Goal: Task Accomplishment & Management: Use online tool/utility

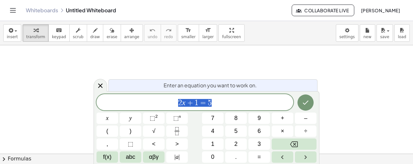
click at [220, 102] on span "2 x + 1 = 5" at bounding box center [194, 102] width 197 height 9
drag, startPoint x: 220, startPoint y: 102, endPoint x: 103, endPoint y: 123, distance: 118.7
click at [106, 124] on div "****** 2 x + 1 = 5 x y ⬚ 2 ⬚ n 7 8 9 + – ( ) √ 4 5 6 × ÷ , ⬚ < > 1 2 3 f(x) abc…" at bounding box center [206, 128] width 220 height 68
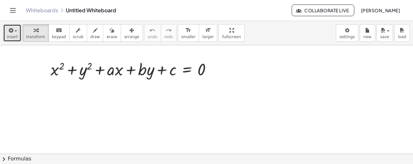
click at [16, 35] on button "insert" at bounding box center [12, 32] width 18 height 17
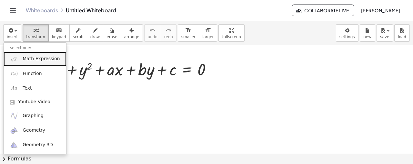
click at [30, 63] on link "Math Expression" at bounding box center [35, 59] width 63 height 15
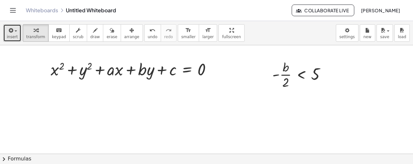
click at [10, 33] on icon "button" at bounding box center [10, 30] width 6 height 8
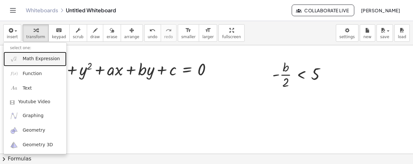
click at [50, 58] on span "Math Expression" at bounding box center [41, 58] width 37 height 6
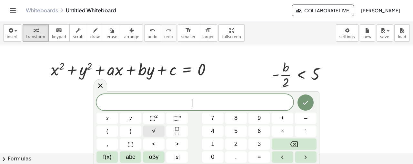
click at [159, 129] on button "√" at bounding box center [154, 130] width 22 height 11
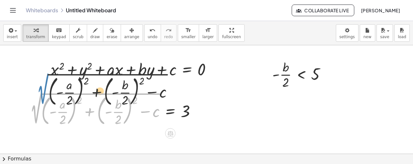
drag, startPoint x: 36, startPoint y: 115, endPoint x: 49, endPoint y: 78, distance: 38.5
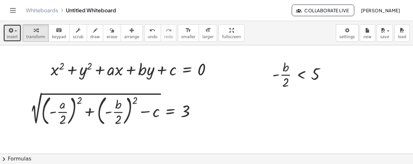
click at [12, 25] on button "insert" at bounding box center [12, 32] width 18 height 17
click at [12, 26] on div "button" at bounding box center [12, 30] width 11 height 8
click at [13, 36] on span "insert" at bounding box center [12, 37] width 11 height 5
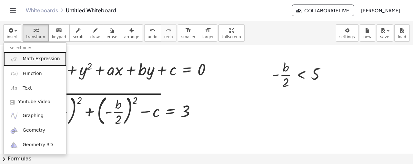
click at [36, 55] on span "Math Expression" at bounding box center [41, 58] width 37 height 6
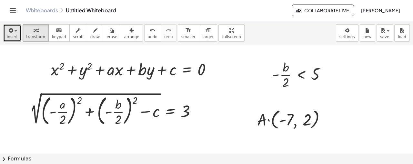
click at [9, 38] on span "insert" at bounding box center [12, 37] width 11 height 5
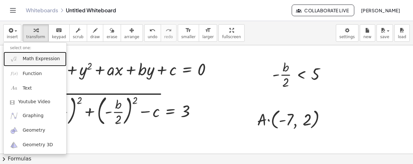
click at [14, 55] on img at bounding box center [14, 59] width 8 height 8
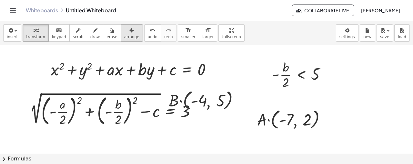
click at [127, 37] on button "arrange" at bounding box center [132, 32] width 22 height 17
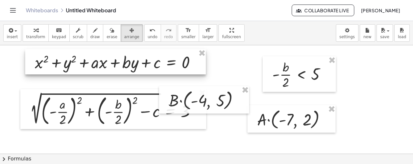
drag, startPoint x: 152, startPoint y: 65, endPoint x: 134, endPoint y: 58, distance: 19.5
click at [135, 58] on div at bounding box center [115, 61] width 181 height 25
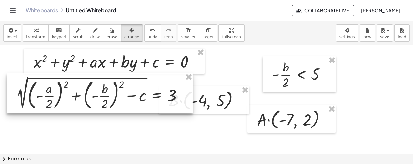
drag, startPoint x: 86, startPoint y: 122, endPoint x: 72, endPoint y: 105, distance: 21.6
click at [72, 105] on div at bounding box center [100, 93] width 186 height 40
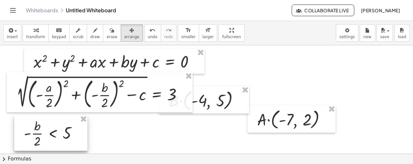
drag, startPoint x: 306, startPoint y: 74, endPoint x: 58, endPoint y: 133, distance: 254.9
click at [58, 133] on div at bounding box center [50, 132] width 73 height 35
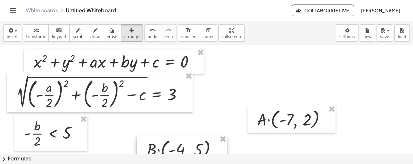
drag, startPoint x: 215, startPoint y: 98, endPoint x: 192, endPoint y: 138, distance: 46.0
click at [191, 142] on div at bounding box center [182, 149] width 90 height 28
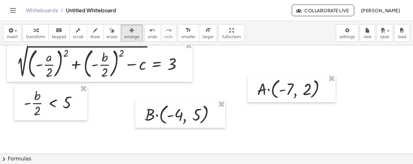
scroll to position [32, 0]
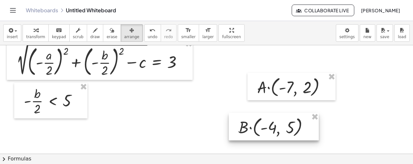
drag, startPoint x: 187, startPoint y: 111, endPoint x: 281, endPoint y: 125, distance: 95.4
click at [280, 125] on div at bounding box center [274, 127] width 90 height 28
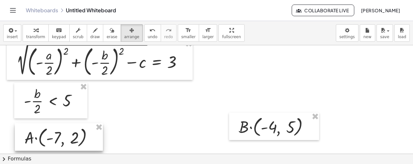
drag, startPoint x: 259, startPoint y: 90, endPoint x: 41, endPoint y: 138, distance: 223.0
click at [41, 138] on div at bounding box center [59, 137] width 88 height 28
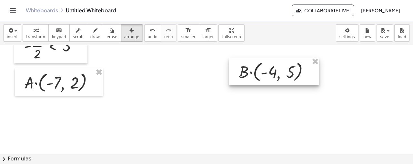
scroll to position [97, 0]
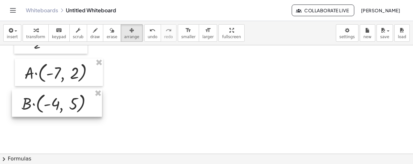
drag, startPoint x: 283, startPoint y: 56, endPoint x: 66, endPoint y: 98, distance: 220.7
click at [66, 98] on div at bounding box center [57, 103] width 90 height 28
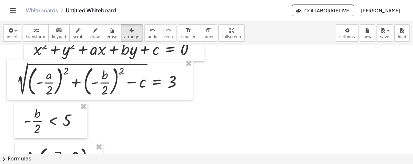
scroll to position [0, 0]
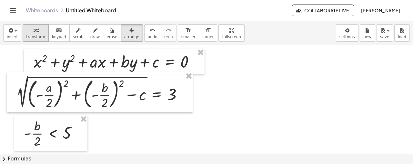
click at [42, 33] on button "transform" at bounding box center [36, 32] width 26 height 17
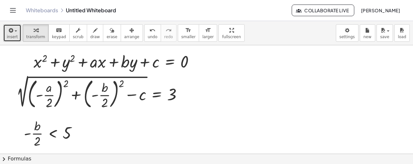
click at [18, 39] on button "insert" at bounding box center [12, 32] width 18 height 17
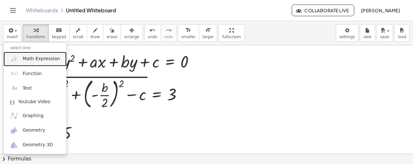
click at [29, 61] on span "Math Expression" at bounding box center [41, 58] width 37 height 6
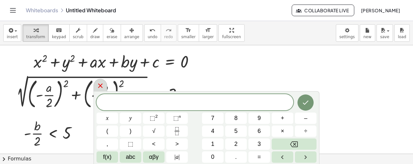
click at [103, 87] on icon at bounding box center [100, 86] width 8 height 8
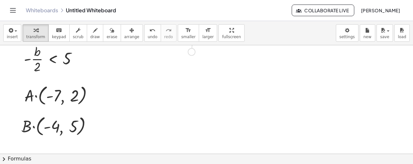
scroll to position [75, 0]
drag, startPoint x: 196, startPoint y: 61, endPoint x: 185, endPoint y: 160, distance: 100.0
click at [185, 160] on div "insert select one: Math Expression Function Text Youtube Video Graphing Geometr…" at bounding box center [206, 92] width 413 height 143
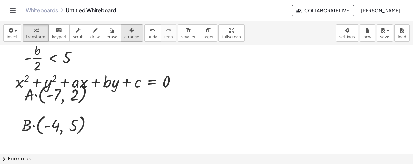
click at [125, 32] on div "button" at bounding box center [131, 30] width 15 height 8
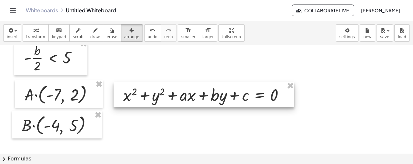
drag, startPoint x: 133, startPoint y: 86, endPoint x: 241, endPoint y: 99, distance: 108.8
click at [241, 99] on div at bounding box center [204, 94] width 181 height 25
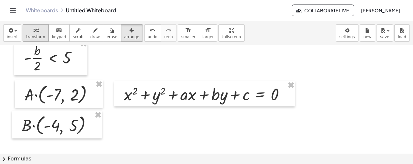
click at [26, 31] on div "button" at bounding box center [35, 30] width 19 height 8
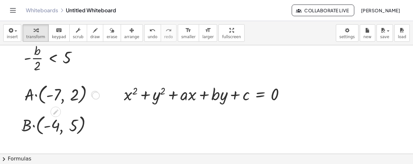
click at [94, 96] on div at bounding box center [94, 94] width 7 height 7
click at [27, 97] on div at bounding box center [61, 94] width 80 height 25
drag, startPoint x: 58, startPoint y: 97, endPoint x: 130, endPoint y: 98, distance: 71.9
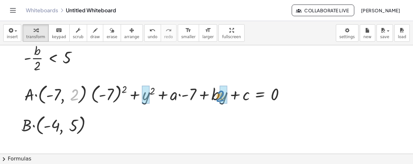
drag, startPoint x: 73, startPoint y: 96, endPoint x: 219, endPoint y: 98, distance: 146.4
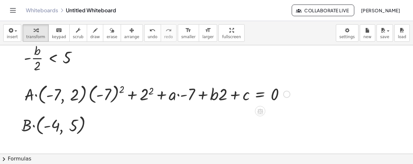
click at [120, 89] on div at bounding box center [189, 94] width 208 height 24
click at [150, 92] on div at bounding box center [199, 94] width 189 height 22
click at [176, 95] on div at bounding box center [201, 94] width 183 height 22
click at [178, 93] on div at bounding box center [201, 94] width 183 height 22
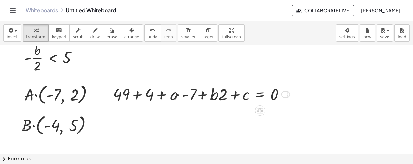
click at [177, 95] on div at bounding box center [201, 94] width 183 height 22
drag, startPoint x: 220, startPoint y: 97, endPoint x: 209, endPoint y: 98, distance: 11.6
click at [209, 98] on div at bounding box center [201, 94] width 183 height 22
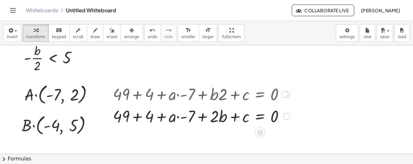
click at [177, 116] on div at bounding box center [201, 116] width 183 height 22
drag, startPoint x: 174, startPoint y: 117, endPoint x: 199, endPoint y: 116, distance: 25.8
click at [199, 116] on div at bounding box center [201, 116] width 183 height 22
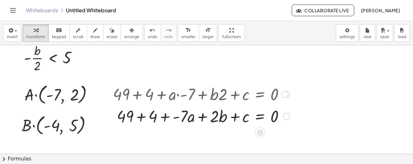
scroll to position [97, 0]
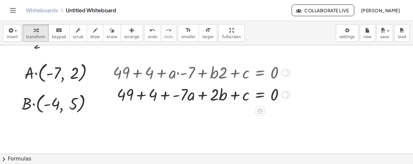
click at [142, 97] on div at bounding box center [201, 94] width 183 height 22
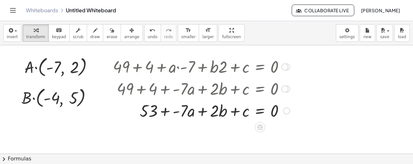
scroll to position [107, 0]
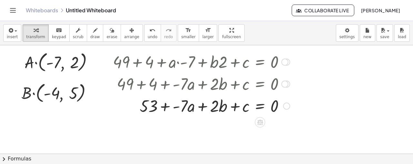
click at [174, 107] on div at bounding box center [201, 105] width 183 height 22
click at [163, 105] on div at bounding box center [201, 105] width 183 height 22
click at [174, 107] on div at bounding box center [201, 105] width 183 height 22
click at [178, 107] on div at bounding box center [201, 105] width 183 height 22
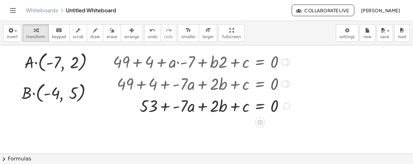
click at [173, 108] on div at bounding box center [201, 105] width 183 height 22
click at [166, 107] on div at bounding box center [201, 105] width 183 height 22
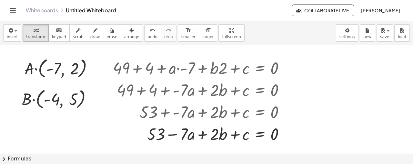
scroll to position [118, 0]
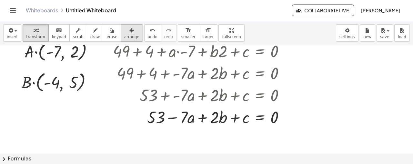
click at [124, 33] on div "button" at bounding box center [131, 30] width 15 height 8
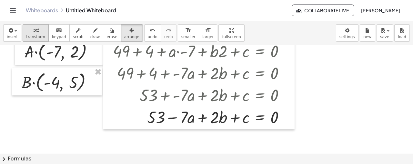
click at [34, 31] on icon "button" at bounding box center [36, 30] width 5 height 8
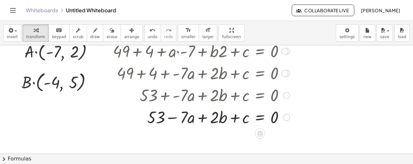
click at [285, 115] on div at bounding box center [286, 117] width 7 height 7
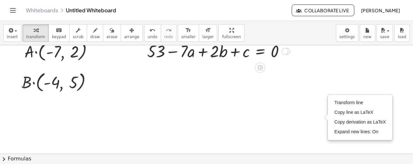
drag, startPoint x: 285, startPoint y: 115, endPoint x: 284, endPoint y: 40, distance: 75.2
click at [284, 40] on div "insert select one: Math Expression Function Text Youtube Video Graphing Geometr…" at bounding box center [206, 92] width 413 height 143
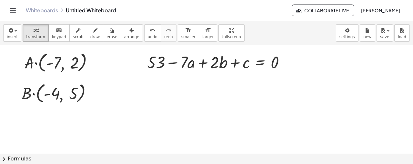
scroll to position [107, 0]
drag, startPoint x: 194, startPoint y: 62, endPoint x: 153, endPoint y: 176, distance: 121.4
click at [153, 164] on html "Graspable Math Activities Whiteboards Classes Account v1.28.4 | Privacy policy …" at bounding box center [206, 82] width 413 height 164
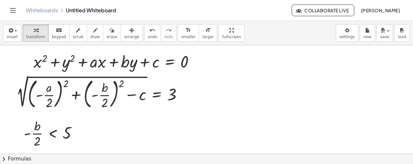
scroll to position [0, 0]
drag, startPoint x: 195, startPoint y: 62, endPoint x: 187, endPoint y: 79, distance: 19.5
click at [187, 79] on div at bounding box center [102, 92] width 178 height 37
click at [200, 61] on div at bounding box center [196, 61] width 7 height 7
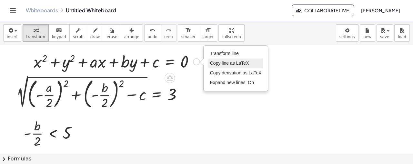
click at [215, 61] on span "Copy line as LaTeX" at bounding box center [229, 62] width 39 height 5
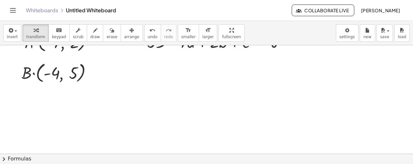
scroll to position [140, 0]
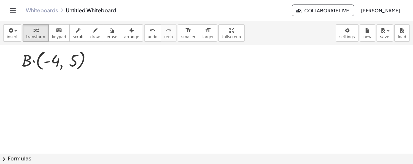
click at [185, 80] on div at bounding box center [206, 51] width 413 height 293
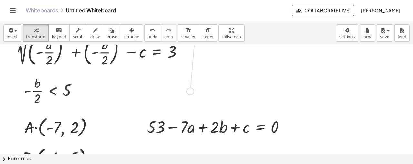
scroll to position [65, 0]
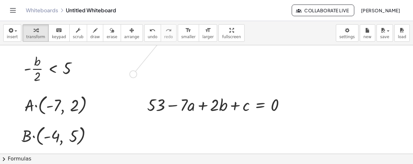
drag, startPoint x: 199, startPoint y: 82, endPoint x: 133, endPoint y: 137, distance: 85.7
click at [133, 137] on div "+ x 2 + y 2 + · a · x + · b · y + c = 0 Copied done - · b · 2 < 5 2 √ ( + ( - ·…" at bounding box center [206, 127] width 413 height 293
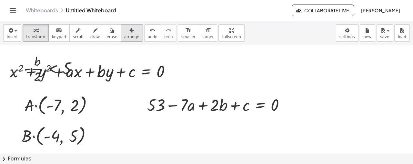
click at [124, 35] on span "arrange" at bounding box center [131, 37] width 15 height 5
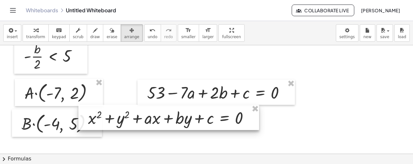
scroll to position [107, 0]
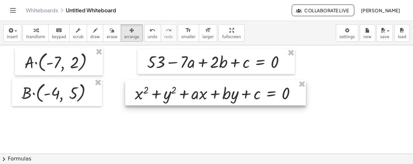
drag, startPoint x: 118, startPoint y: 78, endPoint x: 247, endPoint y: 134, distance: 140.3
click at [247, 134] on div "+ x 2 + y 2 + · a · x + · b · y + c = 0 Copied done - · b · 2 < 5 2 √ ( + ( - ·…" at bounding box center [206, 84] width 413 height 293
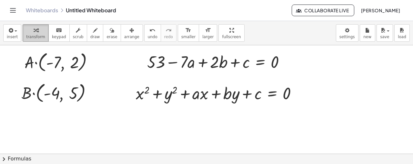
click at [41, 31] on button "transform" at bounding box center [36, 32] width 26 height 17
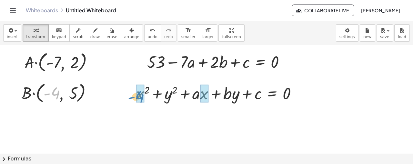
drag, startPoint x: 55, startPoint y: 93, endPoint x: 137, endPoint y: 97, distance: 82.1
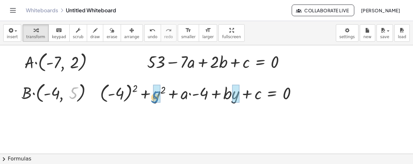
drag, startPoint x: 71, startPoint y: 95, endPoint x: 153, endPoint y: 99, distance: 82.0
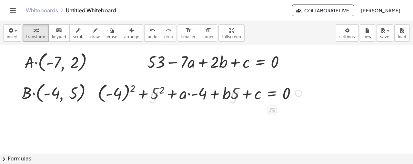
click at [131, 88] on div at bounding box center [200, 93] width 210 height 24
click at [160, 91] on div at bounding box center [211, 93] width 187 height 22
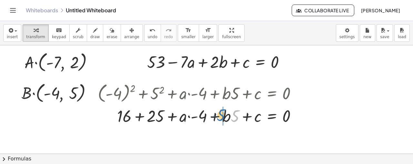
drag, startPoint x: 235, startPoint y: 118, endPoint x: 223, endPoint y: 116, distance: 13.0
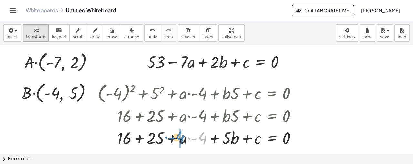
drag, startPoint x: 200, startPoint y: 138, endPoint x: 176, endPoint y: 137, distance: 23.2
click at [176, 137] on div at bounding box center [200, 137] width 210 height 22
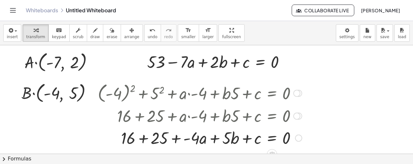
click at [177, 137] on div at bounding box center [200, 137] width 210 height 22
click at [178, 137] on div at bounding box center [200, 137] width 210 height 22
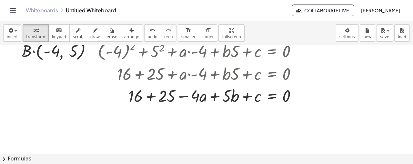
scroll to position [150, 0]
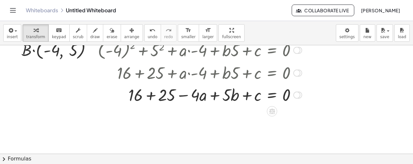
click at [147, 96] on div at bounding box center [200, 94] width 210 height 22
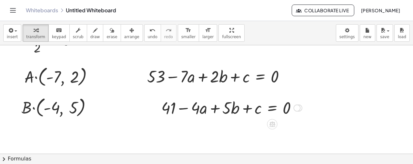
scroll to position [86, 0]
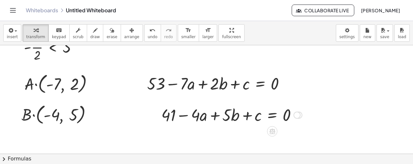
drag, startPoint x: 296, startPoint y: 138, endPoint x: 293, endPoint y: 64, distance: 73.6
click at [293, 64] on div "+ x 2 + y 2 + · a · x + · b · y + c = 0 Copied done - · b · 2 < 5 2 √ ( + ( - ·…" at bounding box center [206, 105] width 413 height 293
click at [124, 35] on span "arrange" at bounding box center [131, 37] width 15 height 5
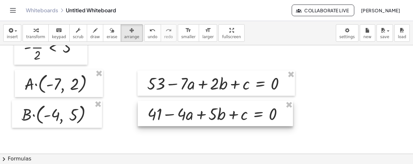
drag, startPoint x: 233, startPoint y: 118, endPoint x: 219, endPoint y: 117, distance: 13.9
click at [219, 117] on div at bounding box center [215, 113] width 155 height 25
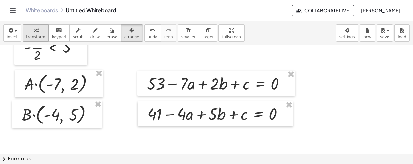
click at [34, 36] on span "transform" at bounding box center [35, 37] width 19 height 5
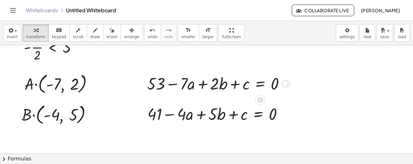
click at [285, 84] on div at bounding box center [284, 83] width 7 height 7
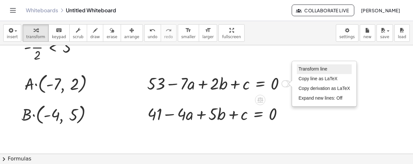
click at [314, 71] on li "Transform line" at bounding box center [324, 69] width 55 height 10
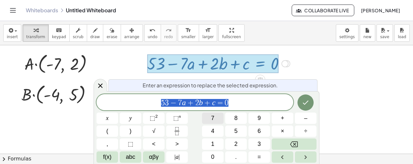
scroll to position [106, 0]
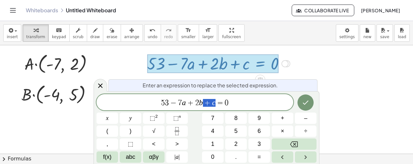
drag, startPoint x: 207, startPoint y: 104, endPoint x: 214, endPoint y: 103, distance: 6.8
click at [228, 104] on span "5 3 − 7 a + 2 b ​ = 0" at bounding box center [194, 102] width 197 height 9
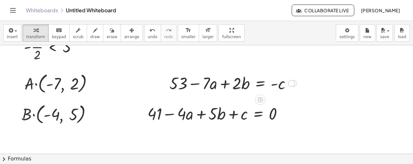
scroll to position [86, 0]
drag, startPoint x: 278, startPoint y: 85, endPoint x: 275, endPoint y: 88, distance: 3.4
click at [275, 88] on div at bounding box center [233, 83] width 134 height 22
drag, startPoint x: 244, startPoint y: 114, endPoint x: 240, endPoint y: 111, distance: 4.8
click at [240, 111] on div at bounding box center [217, 113] width 147 height 22
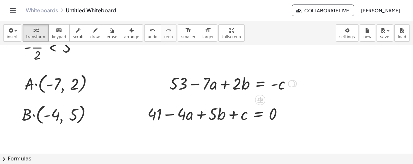
click at [290, 82] on div "Transform line Copy line as LaTeX Copy derivation as LaTeX Expand new lines: Off" at bounding box center [291, 83] width 7 height 7
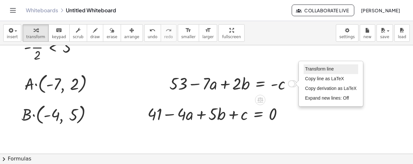
click at [309, 68] on span "Transform line" at bounding box center [319, 68] width 29 height 5
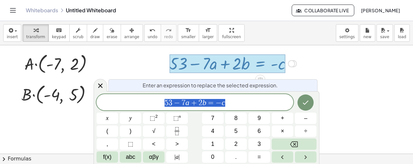
scroll to position [106, 0]
click at [167, 104] on span "​ 5 3 − 7 a + 2 b = c" at bounding box center [194, 102] width 197 height 9
click at [211, 102] on var "b" at bounding box center [210, 101] width 4 height 8
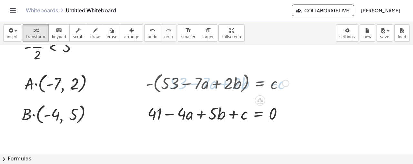
scroll to position [86, 0]
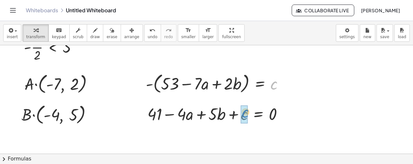
drag, startPoint x: 275, startPoint y: 82, endPoint x: 241, endPoint y: 116, distance: 47.9
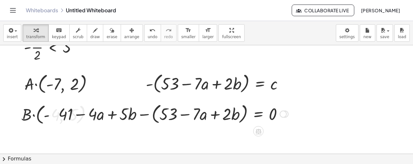
click at [146, 115] on div at bounding box center [173, 113] width 236 height 25
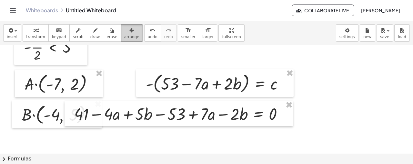
click at [126, 31] on button "arrange" at bounding box center [132, 32] width 22 height 17
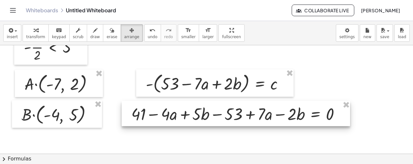
drag, startPoint x: 202, startPoint y: 113, endPoint x: 262, endPoint y: 112, distance: 60.0
click at [262, 112] on div at bounding box center [236, 113] width 228 height 25
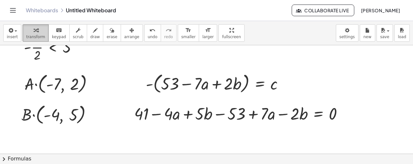
click at [26, 29] on div "button" at bounding box center [35, 30] width 19 height 8
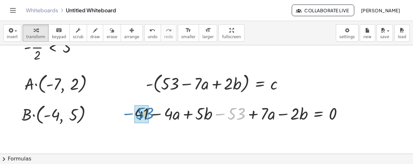
drag, startPoint x: 222, startPoint y: 114, endPoint x: 130, endPoint y: 114, distance: 91.6
click at [130, 114] on div "+ x 2 + y 2 + · a · x + · b · y + c = 0 + ( - 4 ) 2 + y 2 + · a · - 4 + · b · y…" at bounding box center [239, 112] width 228 height 25
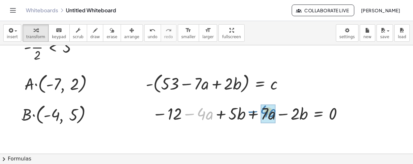
drag, startPoint x: 190, startPoint y: 114, endPoint x: 254, endPoint y: 111, distance: 63.3
click at [254, 111] on div at bounding box center [249, 113] width 200 height 22
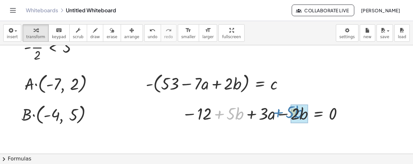
drag, startPoint x: 219, startPoint y: 115, endPoint x: 278, endPoint y: 114, distance: 59.4
click at [278, 114] on div at bounding box center [264, 113] width 170 height 22
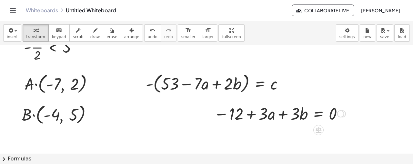
click at [337, 112] on div at bounding box center [340, 113] width 7 height 7
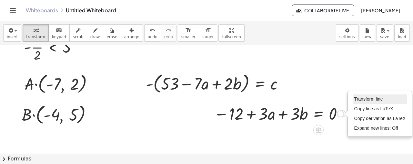
click at [375, 97] on span "Transform line" at bounding box center [368, 98] width 29 height 5
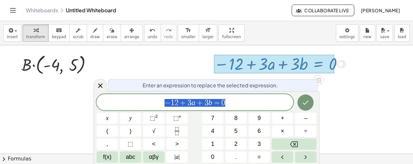
scroll to position [136, 0]
click at [194, 112] on div "− 1 2 + 3 a + 3 b = 0 x y ⬚ 2 ⬚ n 7 8 9 + – ( ) √ 4 5 6 × ÷ , ⬚ < > 1 2 3 f(x) …" at bounding box center [206, 128] width 220 height 68
click at [229, 101] on span "− 1 2 + 3 a + 3 b = 0 ​" at bounding box center [194, 102] width 197 height 9
drag, startPoint x: 159, startPoint y: 101, endPoint x: 207, endPoint y: 105, distance: 48.9
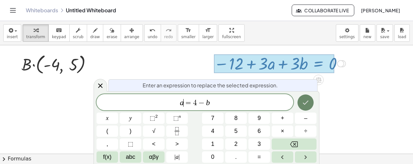
click at [304, 105] on icon "Done" at bounding box center [306, 102] width 8 height 8
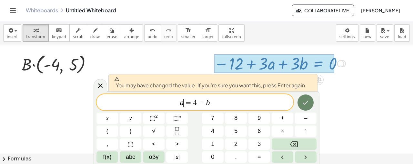
click at [304, 104] on icon "Done" at bounding box center [306, 102] width 8 height 8
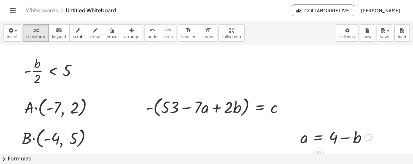
scroll to position [65, 0]
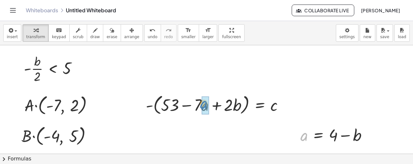
drag, startPoint x: 302, startPoint y: 135, endPoint x: 202, endPoint y: 103, distance: 105.0
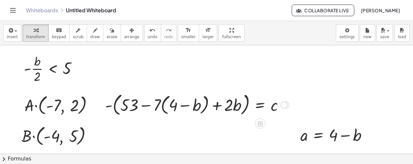
click at [106, 106] on div at bounding box center [197, 104] width 190 height 27
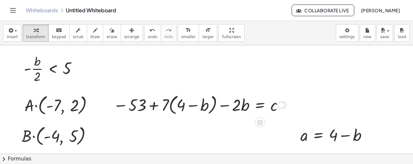
click at [154, 107] on div at bounding box center [199, 104] width 179 height 25
drag, startPoint x: 164, startPoint y: 109, endPoint x: 181, endPoint y: 108, distance: 17.1
click at [181, 108] on div at bounding box center [199, 104] width 179 height 25
click at [195, 107] on div at bounding box center [202, 104] width 175 height 22
click at [175, 106] on div at bounding box center [202, 104] width 175 height 22
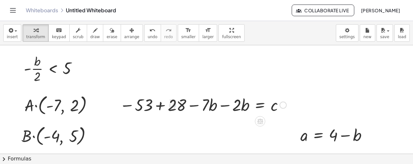
click at [162, 107] on div at bounding box center [202, 104] width 173 height 22
drag, startPoint x: 218, startPoint y: 104, endPoint x: 222, endPoint y: 104, distance: 3.5
click at [220, 104] on div at bounding box center [219, 104] width 139 height 22
click at [222, 104] on div at bounding box center [235, 104] width 107 height 22
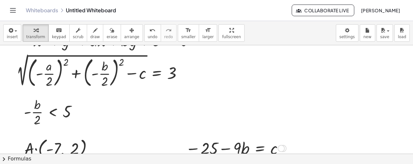
scroll to position [32, 0]
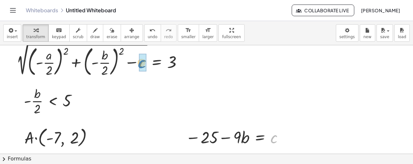
drag, startPoint x: 275, startPoint y: 137, endPoint x: 142, endPoint y: 62, distance: 152.2
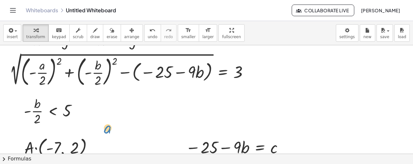
scroll to position [21, 0]
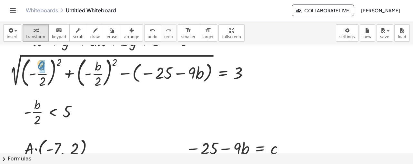
drag, startPoint x: 304, startPoint y: 119, endPoint x: 43, endPoint y: 4, distance: 285.4
click at [42, 4] on div "Graspable Math Activities Whiteboards Classes Account v1.28.4 | Privacy policy …" at bounding box center [206, 82] width 413 height 164
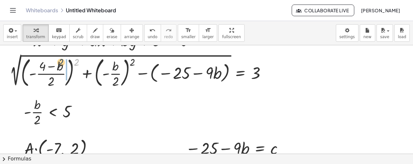
drag, startPoint x: 78, startPoint y: 62, endPoint x: 61, endPoint y: 62, distance: 17.1
click at [61, 62] on div at bounding box center [140, 70] width 268 height 37
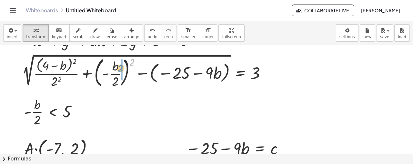
drag, startPoint x: 130, startPoint y: 61, endPoint x: 118, endPoint y: 67, distance: 13.0
click at [118, 67] on div at bounding box center [146, 70] width 255 height 37
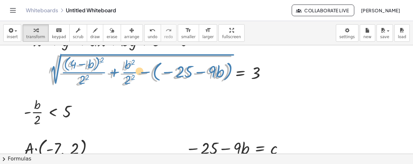
click at [54, 76] on div at bounding box center [159, 71] width 231 height 36
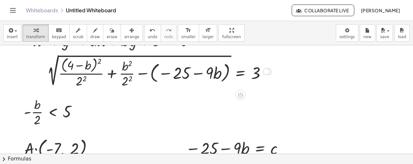
click at [267, 65] on div at bounding box center [159, 71] width 231 height 36
click at [266, 69] on div at bounding box center [266, 71] width 7 height 7
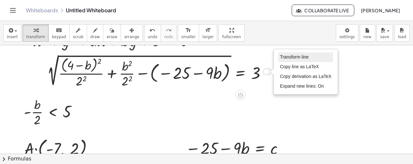
click at [294, 58] on span "Transform line" at bounding box center [294, 56] width 29 height 5
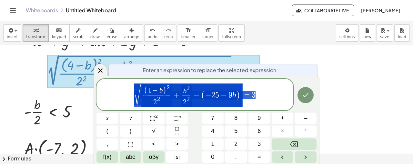
click at [132, 101] on span "√ ( 4 − b ) 2 2 2 ​ + b 2 2 2 ​ − ( − 2 5 − 9 b ) = 3" at bounding box center [194, 95] width 197 height 25
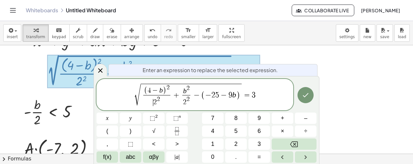
click at [143, 98] on span "​ 2 2" at bounding box center [156, 101] width 27 height 12
click at [139, 98] on span "√" at bounding box center [137, 94] width 6 height 21
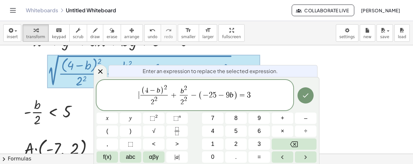
click at [250, 95] on span "​ ( 4 − b ) 2 2 2 ​ + b 2 2 2 ​ − ( − 2 5 − 9 b ) = 3" at bounding box center [194, 96] width 197 height 24
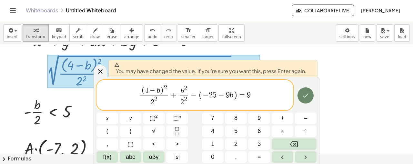
click at [304, 98] on body "Graspable Math Activities Whiteboards Classes Account v1.28.4 | Privacy policy …" at bounding box center [206, 82] width 413 height 164
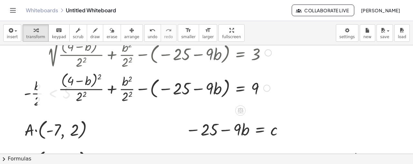
scroll to position [43, 0]
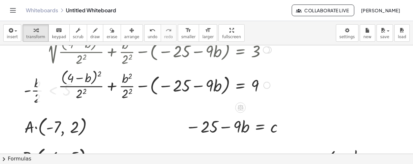
click at [101, 76] on div at bounding box center [159, 84] width 231 height 34
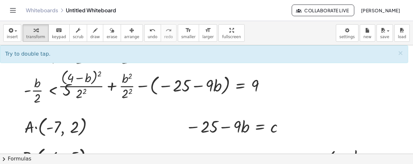
click at [124, 36] on span "arrange" at bounding box center [131, 37] width 15 height 5
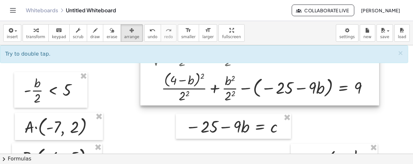
drag, startPoint x: 136, startPoint y: 85, endPoint x: 230, endPoint y: 89, distance: 94.3
click at [230, 89] on div at bounding box center [259, 69] width 239 height 74
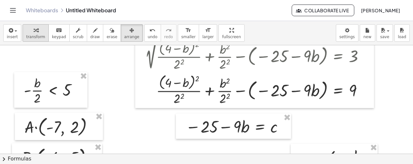
click at [39, 29] on div "button" at bounding box center [35, 30] width 19 height 8
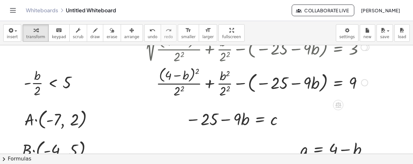
scroll to position [54, 0]
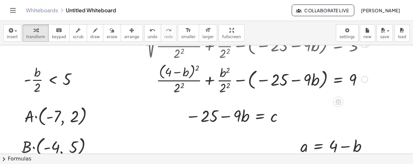
click at [199, 65] on div at bounding box center [257, 78] width 231 height 34
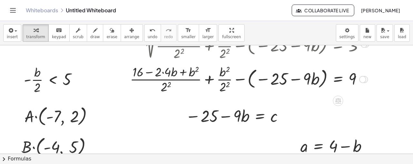
click at [208, 79] on div at bounding box center [249, 78] width 245 height 32
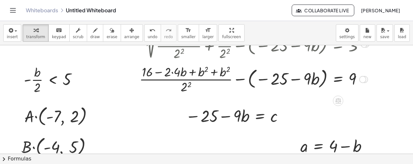
click at [241, 80] on div at bounding box center [254, 78] width 236 height 32
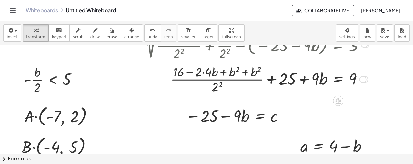
click at [214, 88] on div at bounding box center [257, 78] width 231 height 32
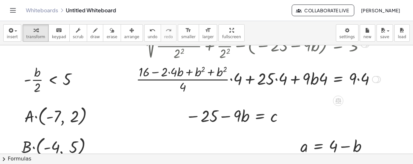
click at [230, 79] on div at bounding box center [258, 78] width 251 height 32
click at [234, 79] on div at bounding box center [255, 78] width 257 height 34
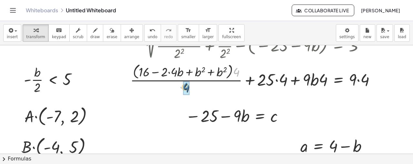
drag, startPoint x: 238, startPoint y: 71, endPoint x: 188, endPoint y: 86, distance: 52.6
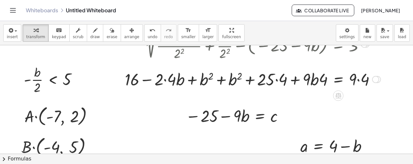
click at [275, 81] on div at bounding box center [253, 78] width 262 height 22
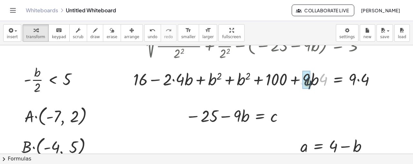
drag, startPoint x: 323, startPoint y: 80, endPoint x: 353, endPoint y: 81, distance: 30.0
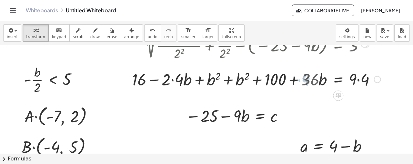
click at [358, 81] on div at bounding box center [256, 78] width 255 height 22
drag, startPoint x: 356, startPoint y: 80, endPoint x: 276, endPoint y: 76, distance: 80.4
click at [276, 76] on div at bounding box center [255, 78] width 253 height 22
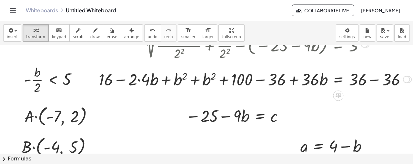
click at [262, 79] on div at bounding box center [254, 78] width 319 height 22
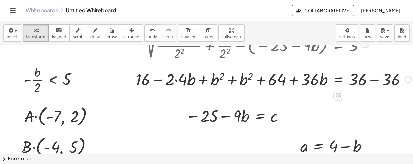
click at [372, 79] on div at bounding box center [274, 78] width 282 height 22
click at [230, 79] on div at bounding box center [253, 78] width 240 height 22
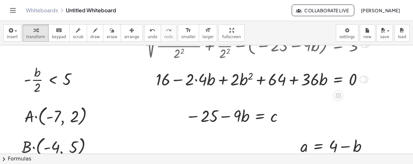
click at [196, 80] on div at bounding box center [257, 78] width 231 height 22
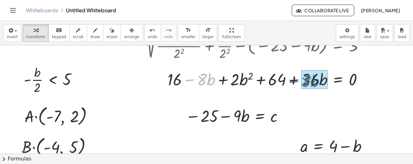
drag, startPoint x: 192, startPoint y: 80, endPoint x: 296, endPoint y: 82, distance: 104.2
click at [296, 82] on div at bounding box center [257, 78] width 231 height 22
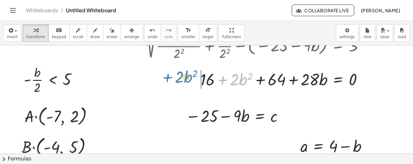
drag, startPoint x: 219, startPoint y: 79, endPoint x: 163, endPoint y: 77, distance: 55.5
click at [163, 77] on div at bounding box center [257, 78] width 231 height 22
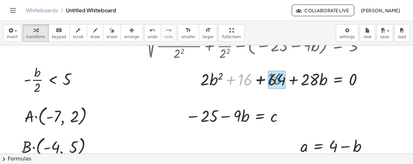
drag, startPoint x: 231, startPoint y: 80, endPoint x: 261, endPoint y: 80, distance: 30.0
click at [261, 80] on div at bounding box center [257, 78] width 231 height 22
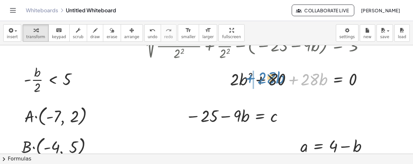
drag, startPoint x: 294, startPoint y: 81, endPoint x: 251, endPoint y: 79, distance: 43.3
click at [251, 79] on div at bounding box center [257, 78] width 231 height 22
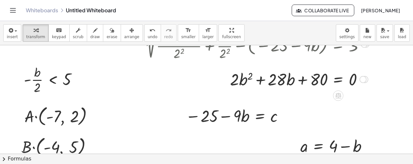
click at [364, 80] on div "Transform line Copy line as LaTeX Copy derivation as LaTeX Expand new lines: On" at bounding box center [362, 78] width 7 height 7
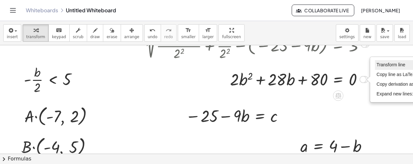
click at [383, 64] on span "Transform line" at bounding box center [390, 64] width 29 height 5
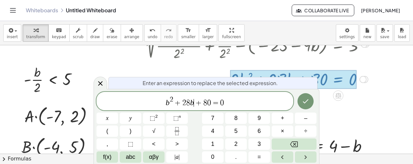
click at [195, 101] on span "+" at bounding box center [198, 103] width 9 height 8
click at [191, 101] on var "b" at bounding box center [192, 102] width 4 height 8
drag, startPoint x: 202, startPoint y: 102, endPoint x: 211, endPoint y: 103, distance: 9.4
click at [211, 103] on span "b 2 + 1 4 b + 8 0 = 0" at bounding box center [194, 101] width 197 height 12
click at [303, 99] on icon "Done" at bounding box center [306, 101] width 8 height 8
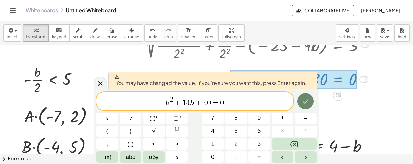
click at [303, 99] on icon "Done" at bounding box center [306, 101] width 8 height 8
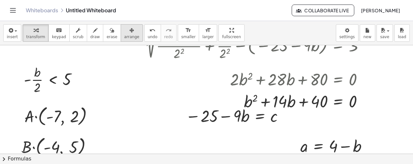
click at [125, 36] on span "arrange" at bounding box center [131, 37] width 15 height 5
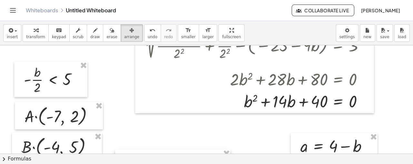
drag, startPoint x: 270, startPoint y: 124, endPoint x: 208, endPoint y: 170, distance: 77.4
click at [208, 164] on html "Graspable Math Activities Whiteboards Classes Account v1.28.4 | Privacy policy …" at bounding box center [206, 82] width 413 height 164
click at [34, 30] on icon "button" at bounding box center [36, 30] width 5 height 8
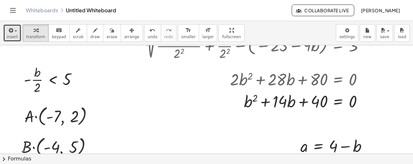
click at [15, 33] on div "button" at bounding box center [12, 30] width 11 height 8
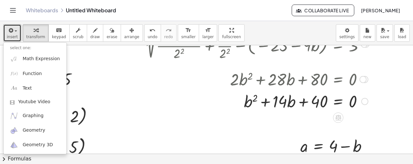
click at [362, 97] on div at bounding box center [257, 100] width 231 height 22
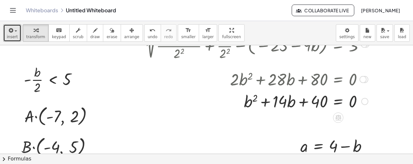
click at [365, 99] on div at bounding box center [364, 100] width 7 height 7
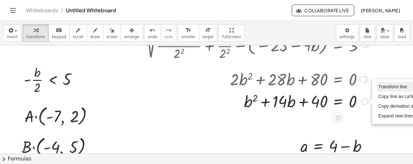
click at [379, 85] on span "Transform line" at bounding box center [392, 86] width 29 height 5
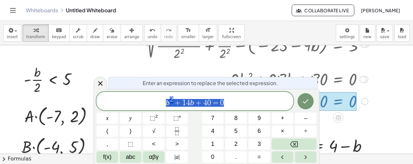
drag, startPoint x: 158, startPoint y: 103, endPoint x: 238, endPoint y: 98, distance: 80.5
click at [238, 98] on span "b 2 + 1 4 b + 4 0 = 0" at bounding box center [194, 101] width 197 height 12
click at [168, 104] on span "(" at bounding box center [170, 101] width 4 height 9
click at [226, 101] on span "( ​ b + 4 ) ( b + 1 0 )" at bounding box center [194, 101] width 197 height 11
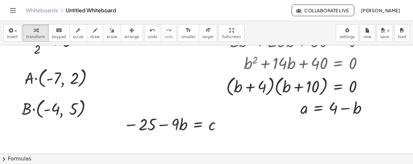
scroll to position [97, 0]
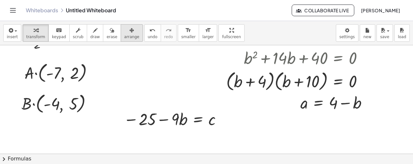
click at [126, 34] on button "arrange" at bounding box center [132, 32] width 22 height 17
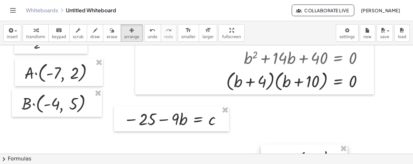
drag, startPoint x: 324, startPoint y: 107, endPoint x: 286, endPoint y: 161, distance: 65.1
click at [287, 162] on div "insert select one: Math Expression Function Text Youtube Video Graphing Geometr…" at bounding box center [206, 92] width 413 height 143
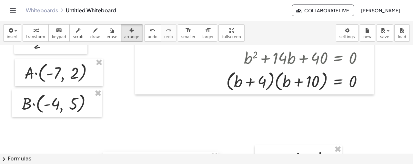
drag, startPoint x: 215, startPoint y: 122, endPoint x: 204, endPoint y: 167, distance: 47.0
click at [204, 164] on html "Graspable Math Activities Whiteboards Classes Account v1.28.4 | Privacy policy …" at bounding box center [206, 82] width 413 height 164
click at [38, 38] on span "transform" at bounding box center [35, 37] width 19 height 5
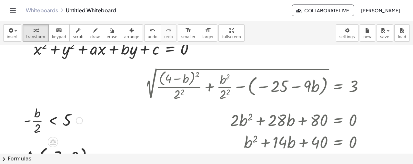
scroll to position [11, 0]
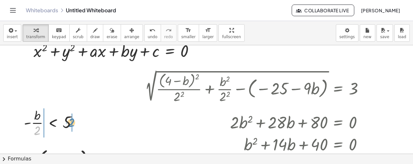
drag, startPoint x: 39, startPoint y: 130, endPoint x: 73, endPoint y: 122, distance: 35.1
click at [73, 122] on div at bounding box center [53, 122] width 65 height 32
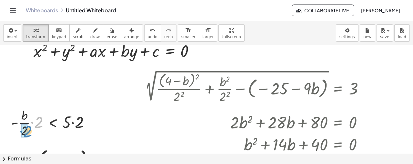
drag, startPoint x: 32, startPoint y: 122, endPoint x: 21, endPoint y: 131, distance: 13.8
drag, startPoint x: 33, startPoint y: 125, endPoint x: 28, endPoint y: 125, distance: 4.8
click at [28, 125] on div at bounding box center [61, 122] width 75 height 22
click at [31, 123] on div at bounding box center [58, 122] width 80 height 22
click at [92, 120] on div at bounding box center [89, 122] width 7 height 7
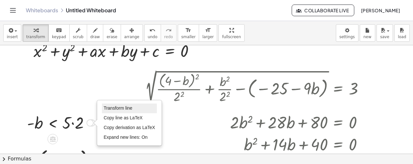
click at [115, 106] on span "Transform line" at bounding box center [118, 107] width 29 height 5
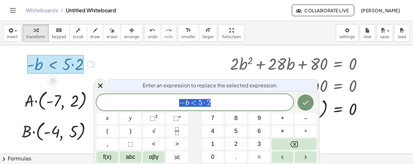
scroll to position [70, 0]
click at [196, 104] on span "5" at bounding box center [197, 103] width 4 height 8
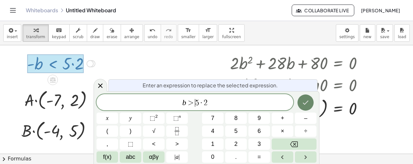
click at [303, 98] on icon "Done" at bounding box center [306, 102] width 8 height 8
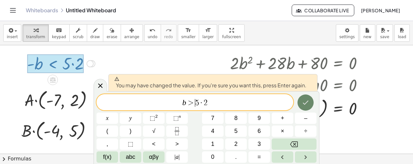
click at [303, 98] on icon "Done" at bounding box center [306, 102] width 8 height 8
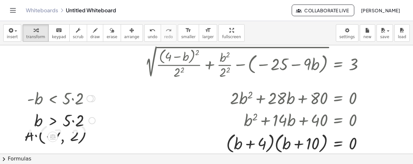
scroll to position [43, 0]
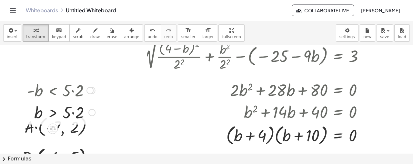
click at [72, 115] on div at bounding box center [61, 112] width 75 height 22
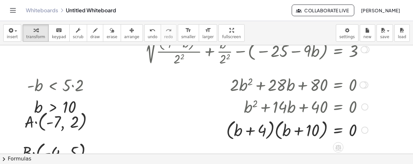
scroll to position [32, 0]
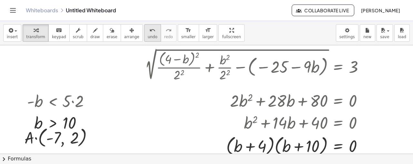
click at [148, 35] on span "undo" at bounding box center [153, 37] width 10 height 5
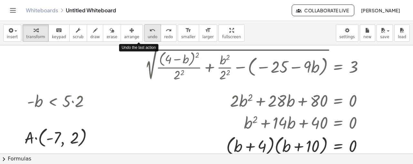
click at [148, 35] on span "undo" at bounding box center [153, 37] width 10 height 5
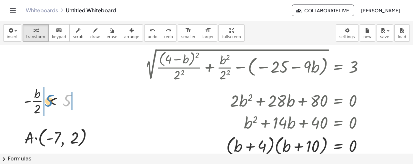
drag, startPoint x: 66, startPoint y: 100, endPoint x: 48, endPoint y: 100, distance: 18.1
click at [48, 100] on div at bounding box center [53, 100] width 65 height 32
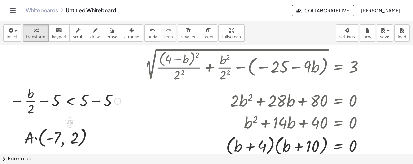
click at [95, 100] on div at bounding box center [64, 100] width 117 height 32
drag, startPoint x: 32, startPoint y: 108, endPoint x: 60, endPoint y: 96, distance: 30.1
click at [60, 96] on div at bounding box center [52, 100] width 93 height 32
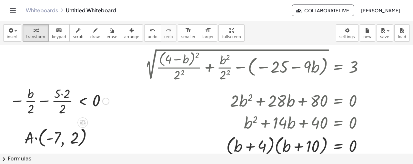
click at [46, 100] on div at bounding box center [59, 100] width 106 height 32
click at [62, 96] on div at bounding box center [66, 100] width 95 height 32
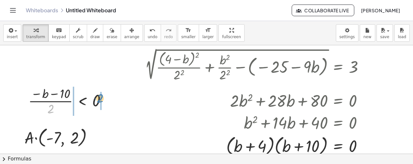
drag, startPoint x: 51, startPoint y: 109, endPoint x: 101, endPoint y: 98, distance: 50.8
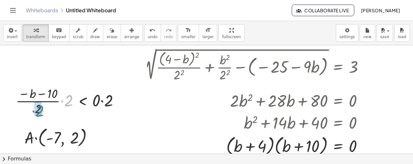
drag, startPoint x: 62, startPoint y: 102, endPoint x: 34, endPoint y: 112, distance: 30.5
click at [34, 112] on div at bounding box center [70, 100] width 115 height 32
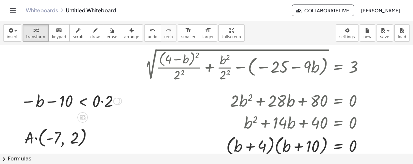
click at [101, 102] on div at bounding box center [70, 100] width 107 height 22
drag, startPoint x: 31, startPoint y: 100, endPoint x: 104, endPoint y: 100, distance: 72.9
click at [104, 100] on div at bounding box center [64, 100] width 95 height 21
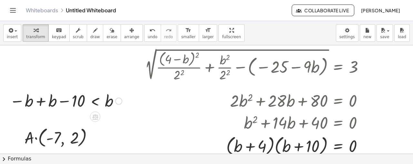
click at [40, 101] on div at bounding box center [65, 100] width 119 height 21
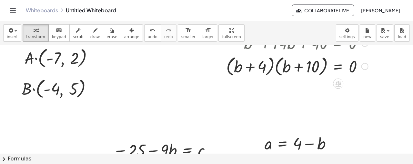
scroll to position [118, 0]
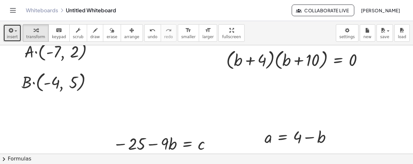
click at [12, 35] on span "insert" at bounding box center [12, 37] width 11 height 5
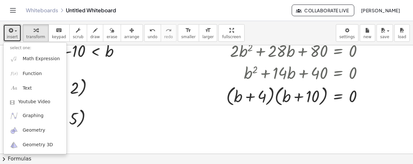
scroll to position [65, 0]
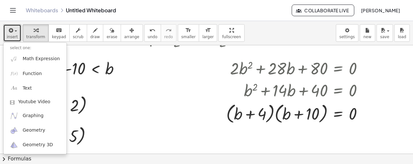
click at [112, 85] on div at bounding box center [209, 127] width 418 height 293
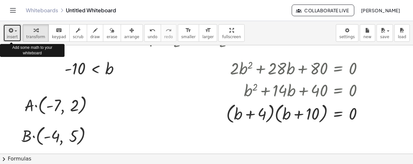
click at [15, 40] on button "insert" at bounding box center [12, 32] width 18 height 17
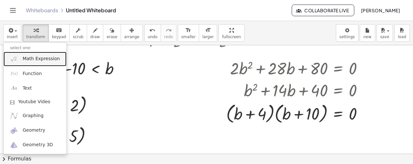
click at [17, 57] on img at bounding box center [14, 59] width 8 height 8
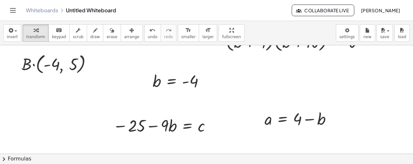
scroll to position [140, 0]
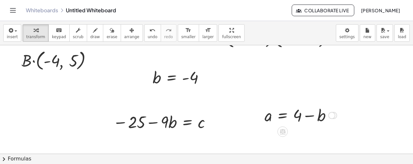
click at [331, 115] on div "Transform line Copy line as LaTeX Copy derivation as LaTeX Expand new lines: Off" at bounding box center [331, 115] width 7 height 7
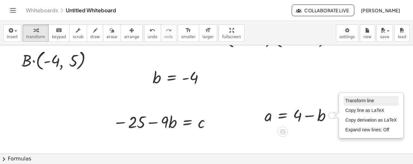
click at [345, 97] on li "Transform line" at bounding box center [371, 101] width 55 height 10
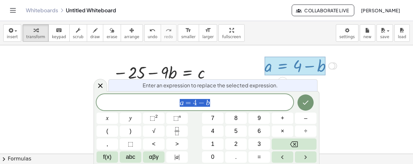
scroll to position [191, 0]
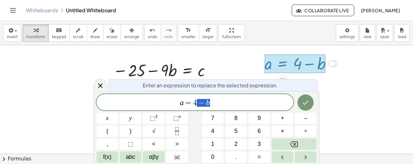
drag, startPoint x: 217, startPoint y: 98, endPoint x: 198, endPoint y: 95, distance: 18.7
click at [198, 95] on div "** a = 4 − b" at bounding box center [194, 102] width 197 height 16
click at [215, 98] on span "a = 4 − b" at bounding box center [194, 102] width 197 height 9
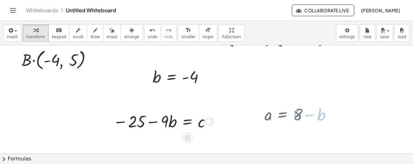
scroll to position [140, 0]
click at [209, 120] on div "Transform line Copy line as LaTeX Copy derivation as LaTeX Expand new lines: Off" at bounding box center [208, 121] width 7 height 7
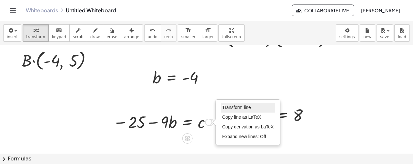
click at [222, 104] on li "Transform line" at bounding box center [248, 108] width 55 height 10
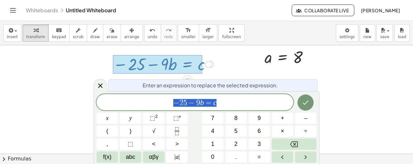
scroll to position [198, 0]
click at [200, 99] on span "− 2 5 − 9 ​ b = c" at bounding box center [194, 102] width 197 height 9
drag, startPoint x: 170, startPoint y: 101, endPoint x: 203, endPoint y: 100, distance: 33.2
click at [203, 100] on span "− 2 5 − 9 b = c" at bounding box center [194, 102] width 197 height 9
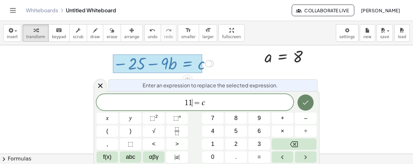
click at [301, 101] on button "Done" at bounding box center [305, 102] width 16 height 16
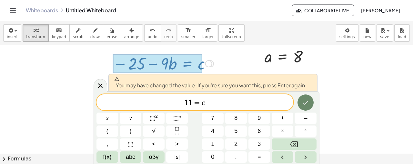
click at [300, 101] on button "Done" at bounding box center [305, 102] width 16 height 16
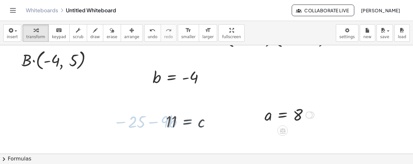
scroll to position [140, 0]
click at [15, 32] on div "button" at bounding box center [12, 30] width 11 height 8
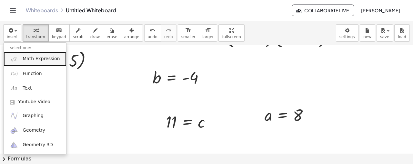
click at [41, 63] on link "Math Expression" at bounding box center [35, 59] width 63 height 15
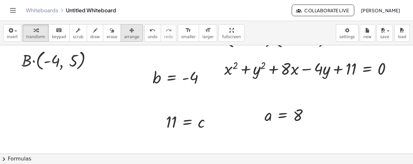
click at [124, 33] on button "arrange" at bounding box center [132, 32] width 22 height 17
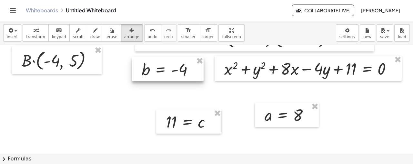
drag, startPoint x: 186, startPoint y: 81, endPoint x: 175, endPoint y: 73, distance: 13.6
click at [175, 73] on div at bounding box center [168, 69] width 72 height 25
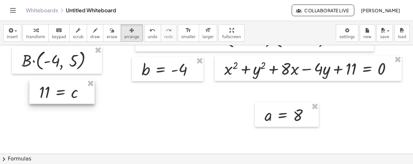
drag, startPoint x: 186, startPoint y: 127, endPoint x: 59, endPoint y: 95, distance: 130.4
click at [59, 95] on div at bounding box center [61, 91] width 65 height 25
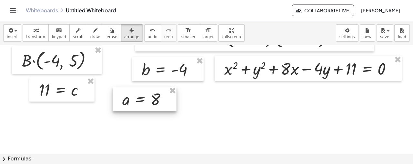
drag, startPoint x: 296, startPoint y: 113, endPoint x: 154, endPoint y: 97, distance: 142.9
click at [154, 97] on div at bounding box center [145, 98] width 64 height 25
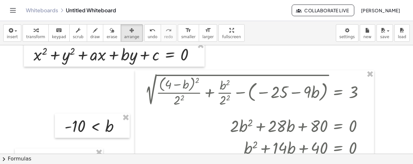
scroll to position [11, 0]
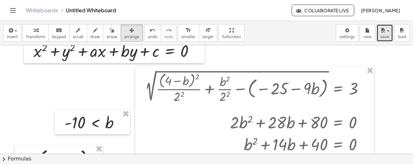
click at [380, 35] on button "save" at bounding box center [384, 32] width 16 height 17
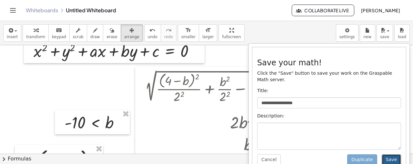
click at [384, 154] on button "Save" at bounding box center [391, 159] width 19 height 11
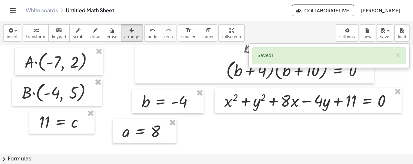
scroll to position [107, 0]
click at [34, 33] on icon "button" at bounding box center [36, 30] width 5 height 8
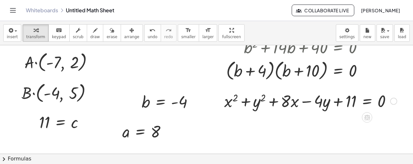
click at [395, 100] on div at bounding box center [393, 100] width 7 height 7
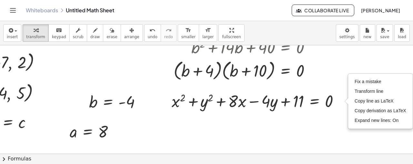
scroll to position [107, 54]
click at [378, 102] on span "Copy line as LaTeX" at bounding box center [373, 100] width 39 height 5
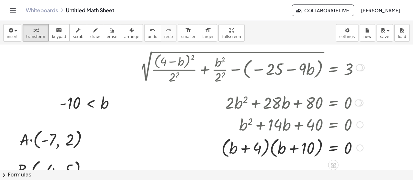
scroll to position [37, 10]
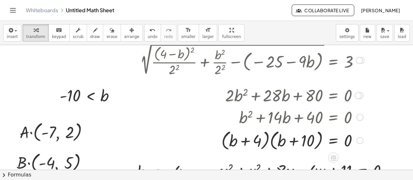
drag, startPoint x: 184, startPoint y: 131, endPoint x: 148, endPoint y: 141, distance: 36.9
click at [148, 141] on div at bounding box center [252, 140] width 231 height 24
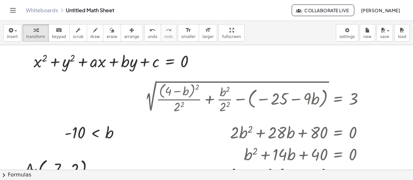
scroll to position [0, 0]
click at [127, 95] on div at bounding box center [209, 170] width 418 height 251
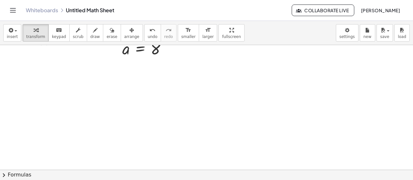
scroll to position [210, 0]
click at [148, 33] on div "undo" at bounding box center [153, 30] width 10 height 8
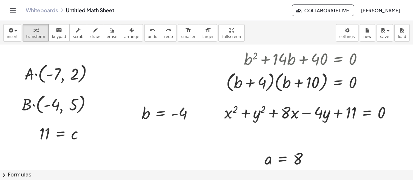
scroll to position [95, 0]
click at [148, 33] on div "undo" at bounding box center [153, 30] width 10 height 8
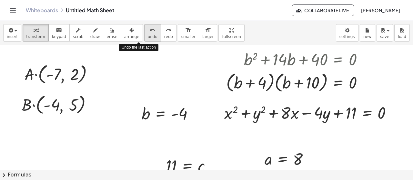
click at [148, 33] on div "undo" at bounding box center [153, 30] width 10 height 8
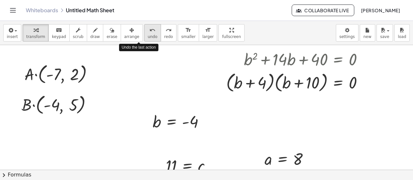
click at [148, 33] on div "undo" at bounding box center [153, 30] width 10 height 8
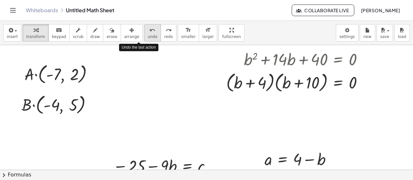
click at [149, 33] on icon "undo" at bounding box center [152, 30] width 6 height 8
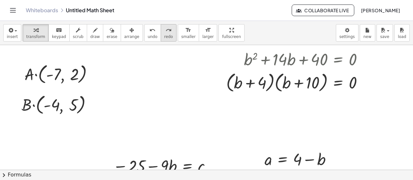
click at [161, 35] on button "redo redo" at bounding box center [169, 32] width 16 height 17
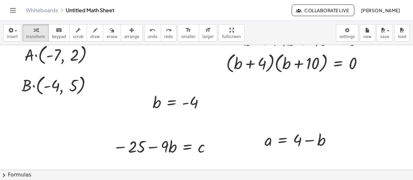
scroll to position [115, 0]
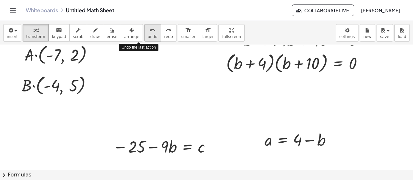
click at [149, 33] on icon "undo" at bounding box center [152, 30] width 6 height 8
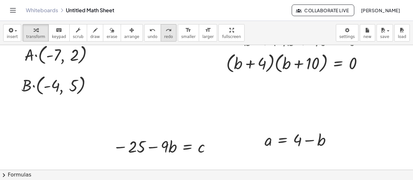
click at [164, 35] on span "redo" at bounding box center [168, 37] width 9 height 5
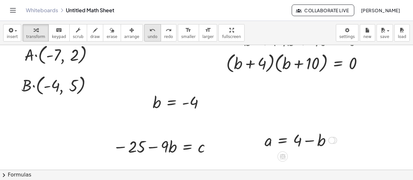
click at [149, 33] on icon "undo" at bounding box center [152, 30] width 6 height 8
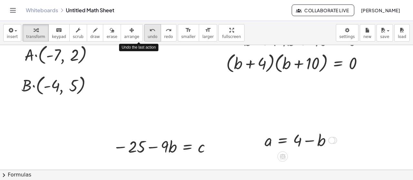
click at [149, 33] on icon "undo" at bounding box center [152, 30] width 6 height 8
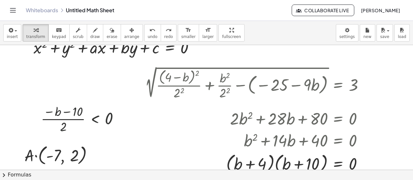
scroll to position [13, 0]
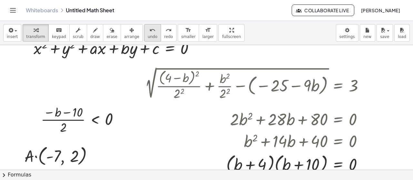
click at [149, 28] on icon "undo" at bounding box center [152, 30] width 6 height 8
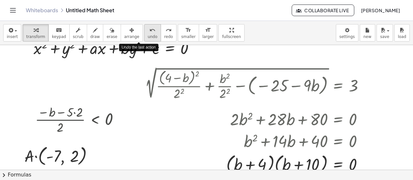
click at [149, 28] on icon "undo" at bounding box center [152, 30] width 6 height 8
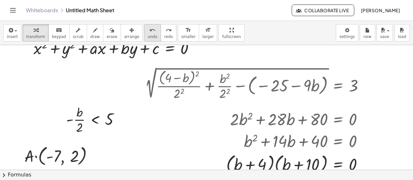
click at [149, 27] on icon "undo" at bounding box center [152, 30] width 6 height 8
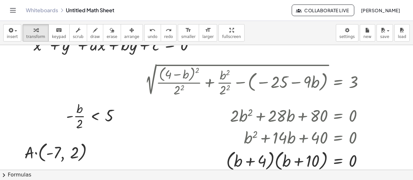
scroll to position [0, 0]
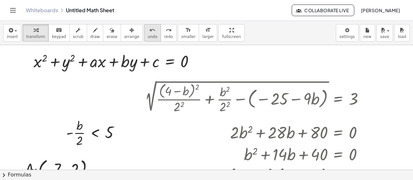
click at [148, 35] on span "undo" at bounding box center [153, 37] width 10 height 5
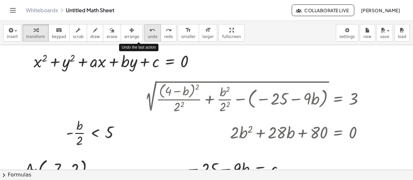
click at [148, 35] on span "undo" at bounding box center [153, 37] width 10 height 5
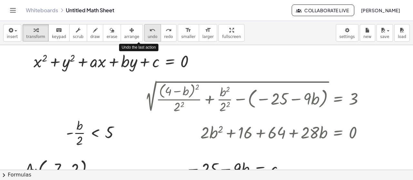
click at [148, 35] on span "undo" at bounding box center [153, 37] width 10 height 5
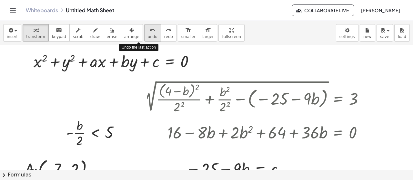
click at [148, 35] on span "undo" at bounding box center [153, 37] width 10 height 5
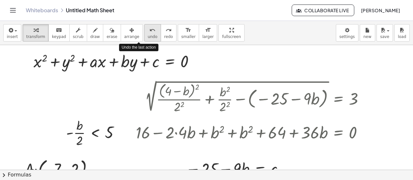
click at [148, 35] on span "undo" at bounding box center [153, 37] width 10 height 5
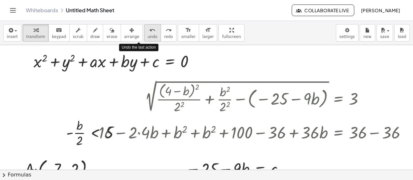
click at [148, 35] on span "undo" at bounding box center [153, 37] width 10 height 5
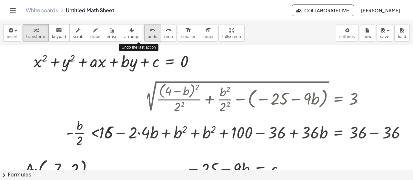
click at [148, 35] on span "undo" at bounding box center [153, 37] width 10 height 5
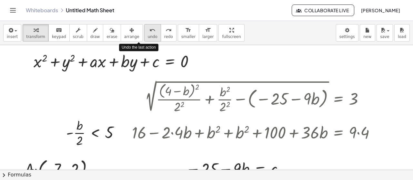
click at [148, 35] on span "undo" at bounding box center [153, 37] width 10 height 5
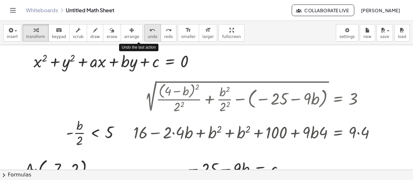
click at [148, 35] on span "undo" at bounding box center [153, 37] width 10 height 5
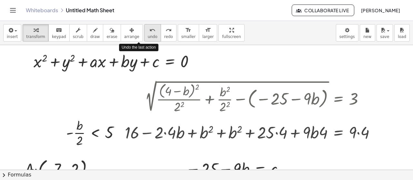
click at [148, 35] on span "undo" at bounding box center [153, 37] width 10 height 5
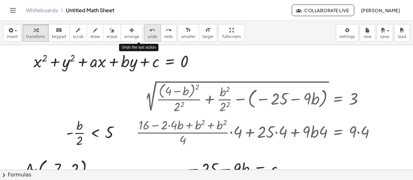
click at [148, 35] on span "undo" at bounding box center [153, 37] width 10 height 5
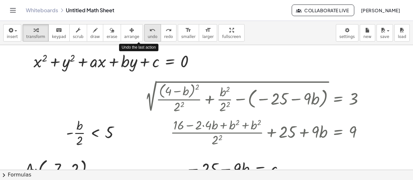
click at [148, 35] on span "undo" at bounding box center [153, 37] width 10 height 5
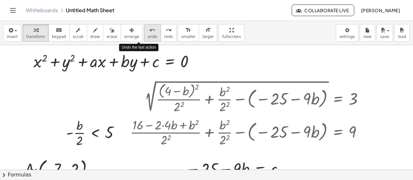
click at [148, 35] on span "undo" at bounding box center [153, 37] width 10 height 5
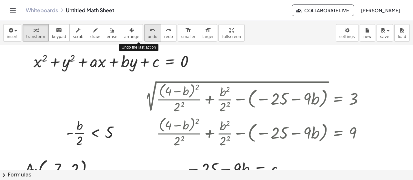
click at [148, 35] on span "undo" at bounding box center [153, 37] width 10 height 5
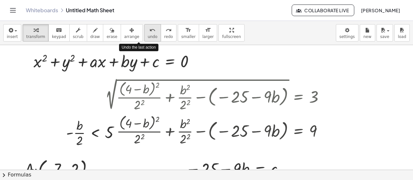
click at [148, 35] on span "undo" at bounding box center [153, 37] width 10 height 5
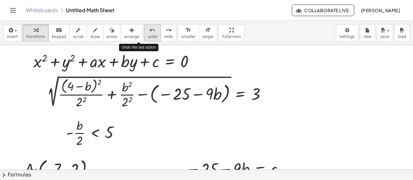
click at [148, 35] on span "undo" at bounding box center [153, 37] width 10 height 5
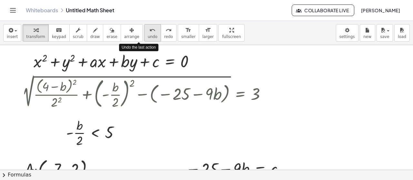
click at [148, 35] on span "undo" at bounding box center [153, 37] width 10 height 5
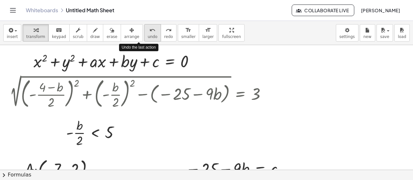
click at [148, 35] on span "undo" at bounding box center [153, 37] width 10 height 5
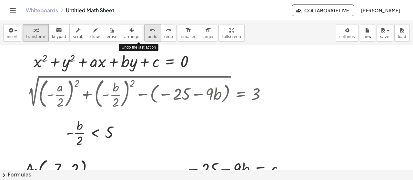
click at [148, 35] on span "undo" at bounding box center [153, 37] width 10 height 5
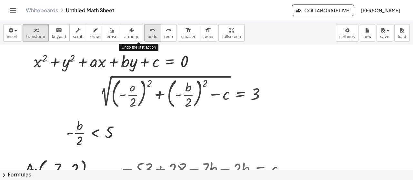
click at [148, 35] on span "undo" at bounding box center [153, 37] width 10 height 5
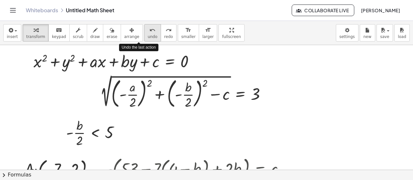
click at [148, 35] on span "undo" at bounding box center [153, 37] width 10 height 5
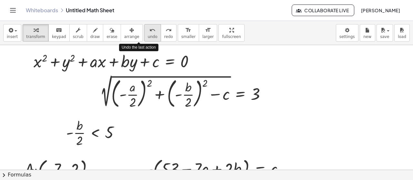
click at [148, 35] on span "undo" at bounding box center [153, 37] width 10 height 5
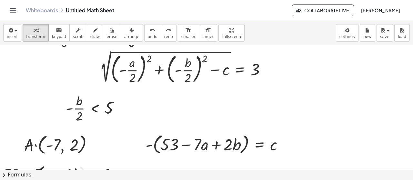
scroll to position [24, 0]
click at [144, 39] on button "undo undo" at bounding box center [152, 32] width 17 height 17
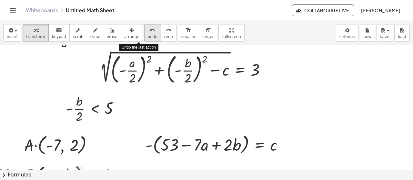
click at [144, 39] on button "undo undo" at bounding box center [152, 32] width 17 height 17
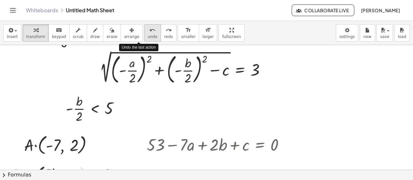
click at [144, 39] on button "undo undo" at bounding box center [152, 32] width 17 height 17
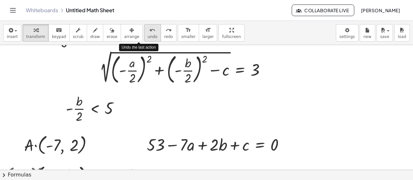
click at [144, 39] on button "undo undo" at bounding box center [152, 32] width 17 height 17
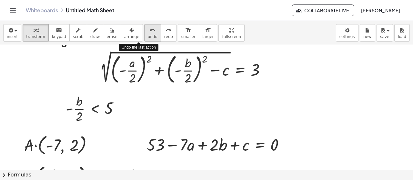
click at [144, 39] on button "undo undo" at bounding box center [152, 32] width 17 height 17
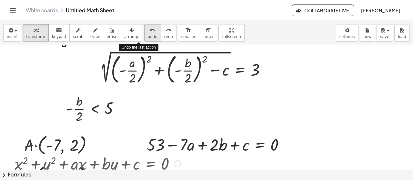
click at [144, 39] on button "undo undo" at bounding box center [152, 32] width 17 height 17
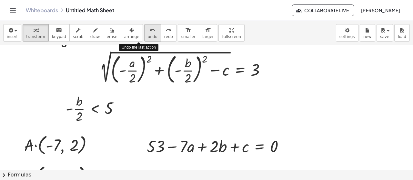
click at [144, 39] on button "undo undo" at bounding box center [152, 32] width 17 height 17
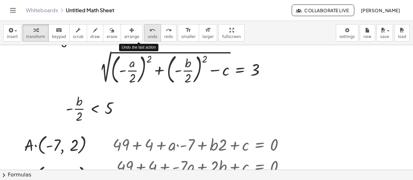
click at [144, 39] on button "undo undo" at bounding box center [152, 32] width 17 height 17
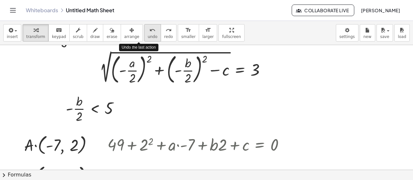
click at [144, 39] on button "undo undo" at bounding box center [152, 32] width 17 height 17
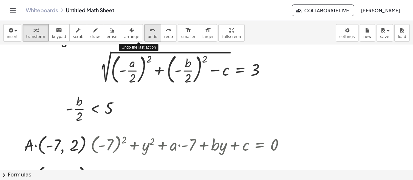
click at [144, 39] on button "undo undo" at bounding box center [152, 32] width 17 height 17
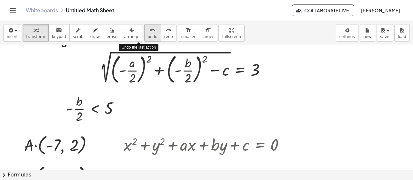
click at [144, 39] on button "undo undo" at bounding box center [152, 32] width 17 height 17
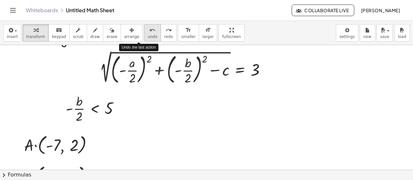
click at [144, 39] on button "undo undo" at bounding box center [152, 32] width 17 height 17
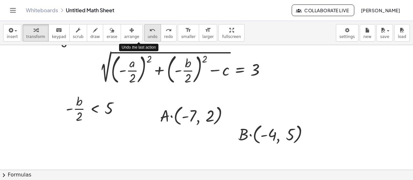
click at [144, 39] on button "undo undo" at bounding box center [152, 32] width 17 height 17
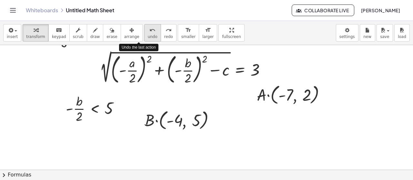
click at [144, 39] on button "undo undo" at bounding box center [152, 32] width 17 height 17
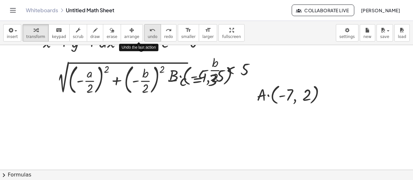
click at [144, 39] on button "undo undo" at bounding box center [152, 32] width 17 height 17
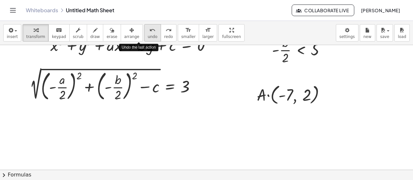
click at [144, 39] on button "undo undo" at bounding box center [152, 32] width 17 height 17
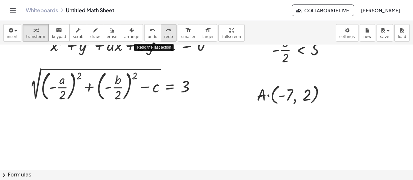
click at [164, 35] on span "redo" at bounding box center [168, 37] width 9 height 5
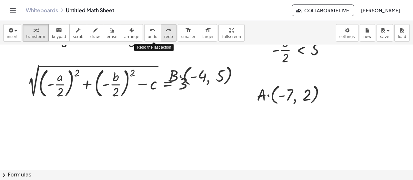
click at [164, 35] on span "redo" at bounding box center [168, 37] width 9 height 5
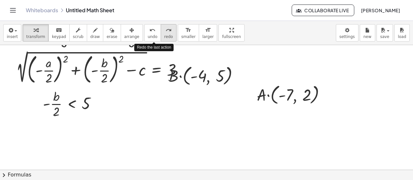
click at [164, 35] on span "redo" at bounding box center [168, 37] width 9 height 5
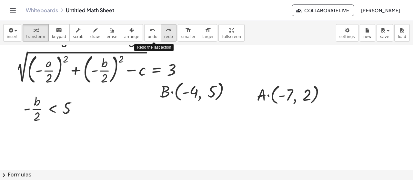
click at [164, 35] on span "redo" at bounding box center [168, 37] width 9 height 5
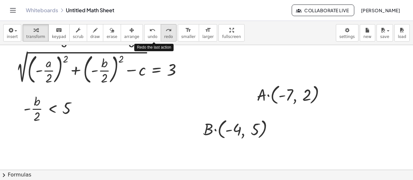
click at [164, 35] on span "redo" at bounding box center [168, 37] width 9 height 5
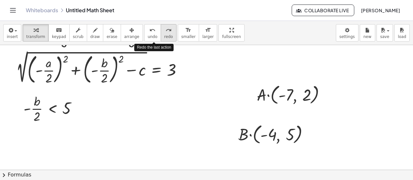
click at [164, 35] on span "redo" at bounding box center [168, 37] width 9 height 5
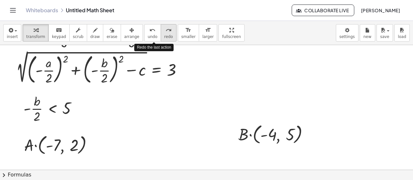
click at [164, 35] on span "redo" at bounding box center [168, 37] width 9 height 5
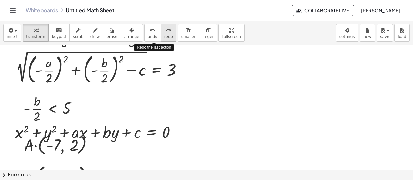
click at [164, 35] on span "redo" at bounding box center [168, 37] width 9 height 5
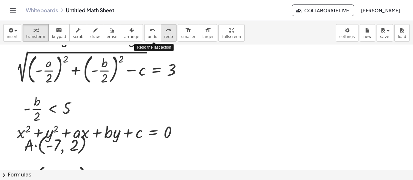
click at [164, 35] on span "redo" at bounding box center [168, 37] width 9 height 5
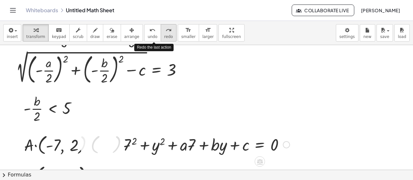
click at [164, 35] on span "redo" at bounding box center [168, 37] width 9 height 5
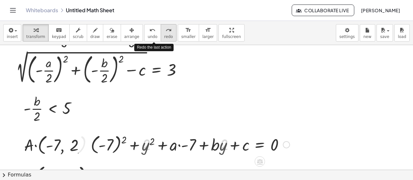
click at [164, 35] on span "redo" at bounding box center [168, 37] width 9 height 5
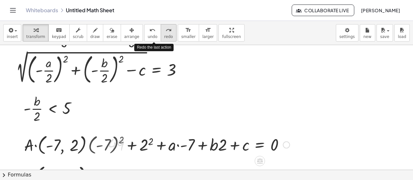
click at [164, 35] on span "redo" at bounding box center [168, 37] width 9 height 5
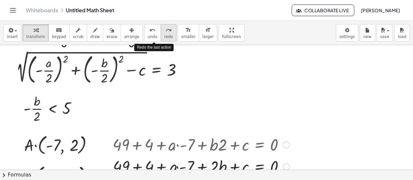
click at [164, 35] on span "redo" at bounding box center [168, 37] width 9 height 5
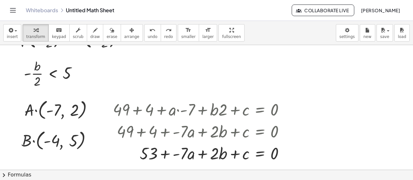
scroll to position [63, 0]
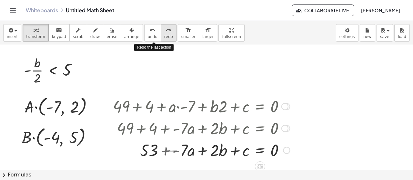
click at [161, 33] on button "redo redo" at bounding box center [169, 32] width 16 height 17
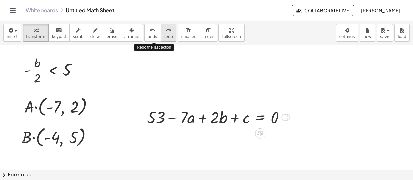
click at [161, 33] on button "redo redo" at bounding box center [169, 32] width 16 height 17
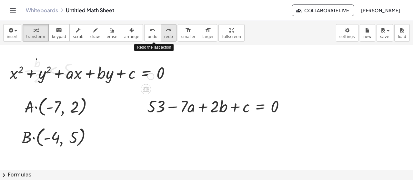
click at [161, 33] on button "redo redo" at bounding box center [169, 32] width 16 height 17
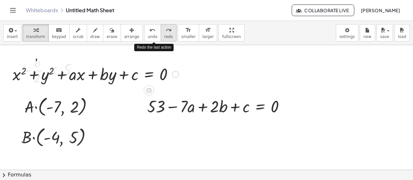
click at [161, 33] on button "redo redo" at bounding box center [169, 32] width 16 height 17
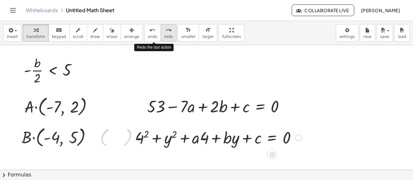
click at [161, 33] on button "redo redo" at bounding box center [169, 32] width 16 height 17
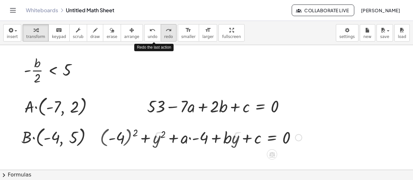
click at [161, 33] on button "redo redo" at bounding box center [169, 32] width 16 height 17
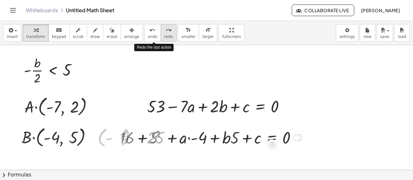
click at [161, 33] on button "redo redo" at bounding box center [169, 32] width 16 height 17
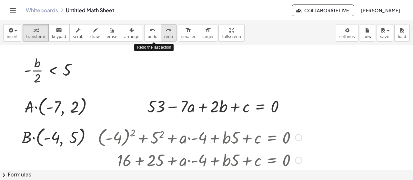
click at [161, 33] on button "redo redo" at bounding box center [169, 32] width 16 height 17
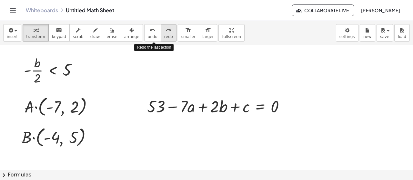
click at [161, 33] on button "redo redo" at bounding box center [169, 32] width 16 height 17
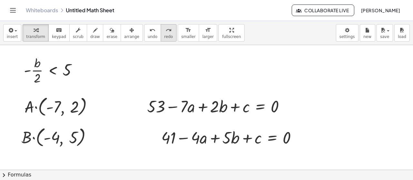
click at [161, 34] on button "redo redo" at bounding box center [169, 32] width 16 height 17
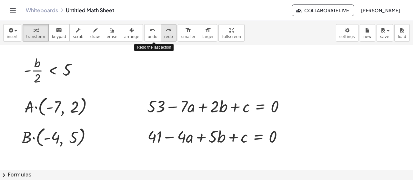
click at [161, 34] on button "redo redo" at bounding box center [169, 32] width 16 height 17
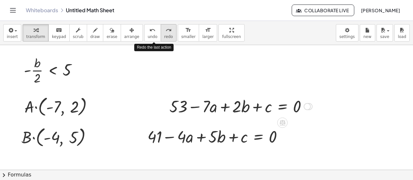
click at [161, 34] on button "redo redo" at bounding box center [169, 32] width 16 height 17
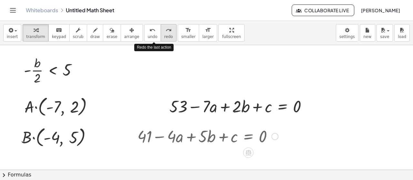
click at [161, 34] on button "redo redo" at bounding box center [169, 32] width 16 height 17
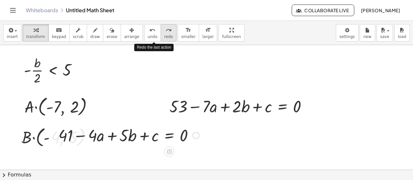
click at [161, 34] on button "redo redo" at bounding box center [169, 32] width 16 height 17
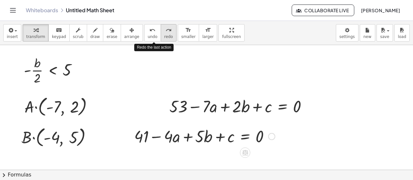
click at [161, 34] on button "redo redo" at bounding box center [169, 32] width 16 height 17
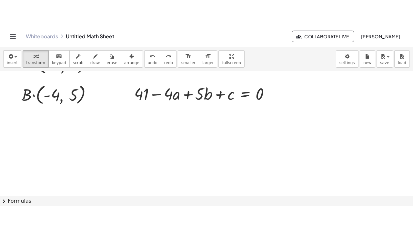
scroll to position [116, 0]
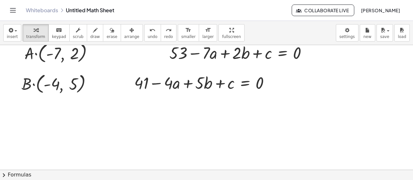
click at [209, 75] on div "insert select one: Math Expression Function Text Youtube Video Graphing Geometr…" at bounding box center [206, 100] width 413 height 159
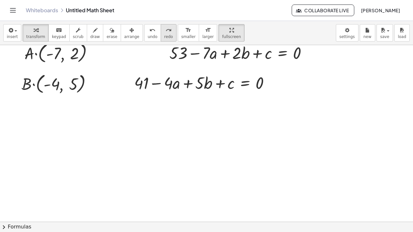
click at [165, 26] on icon "redo" at bounding box center [168, 30] width 6 height 8
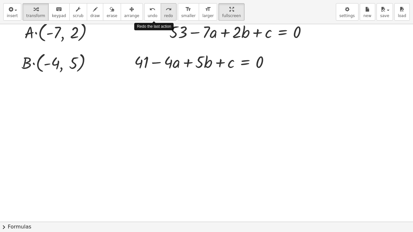
click at [165, 9] on icon "redo" at bounding box center [168, 9] width 6 height 8
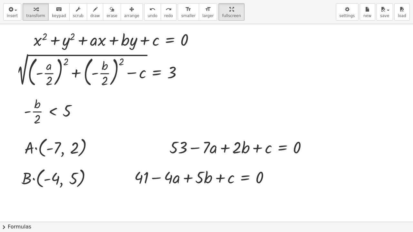
scroll to position [0, 0]
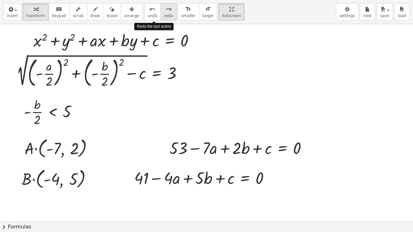
click at [164, 14] on span "redo" at bounding box center [168, 16] width 9 height 5
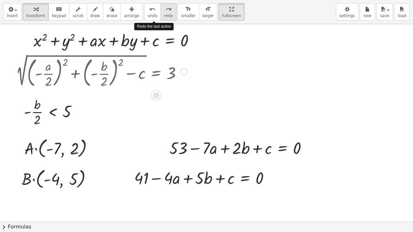
click at [164, 14] on span "redo" at bounding box center [168, 16] width 9 height 5
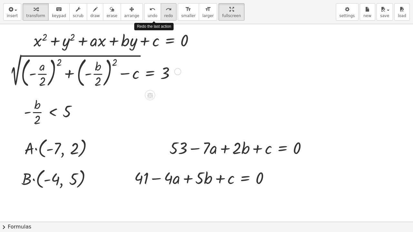
click at [164, 14] on span "redo" at bounding box center [168, 16] width 9 height 5
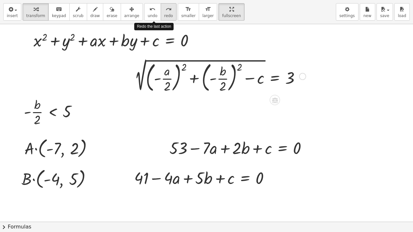
click at [164, 14] on span "redo" at bounding box center [168, 16] width 9 height 5
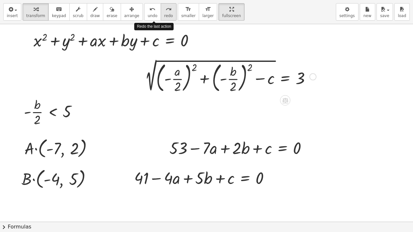
click at [164, 14] on span "redo" at bounding box center [168, 16] width 9 height 5
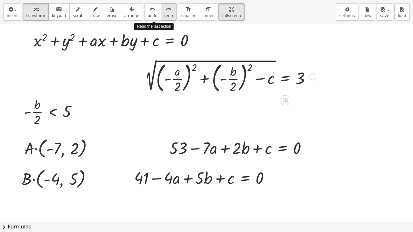
click at [164, 14] on span "redo" at bounding box center [168, 16] width 9 height 5
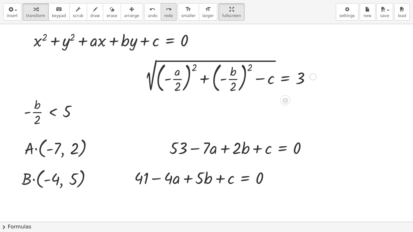
click at [164, 17] on span "redo" at bounding box center [168, 16] width 9 height 5
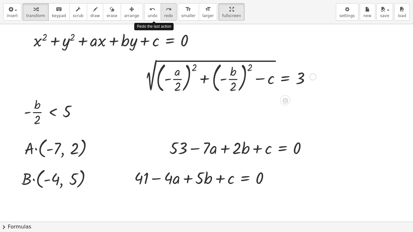
click at [164, 17] on span "redo" at bounding box center [168, 16] width 9 height 5
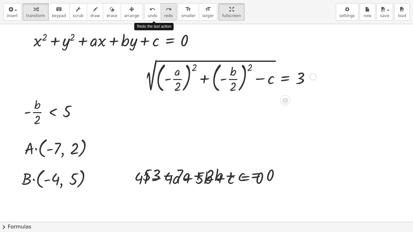
click at [164, 17] on span "redo" at bounding box center [168, 16] width 9 height 5
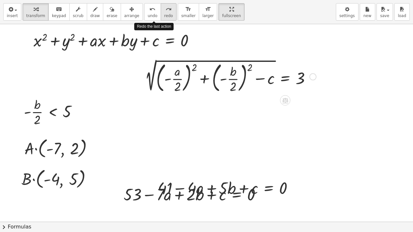
click at [164, 17] on span "redo" at bounding box center [168, 16] width 9 height 5
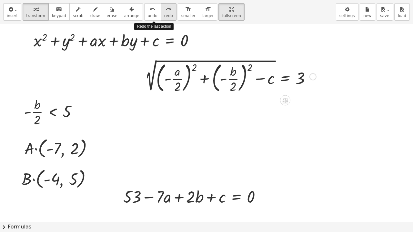
click at [164, 17] on span "redo" at bounding box center [168, 16] width 9 height 5
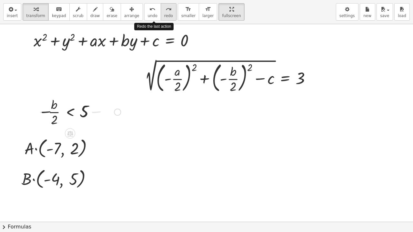
click at [164, 17] on span "redo" at bounding box center [168, 16] width 9 height 5
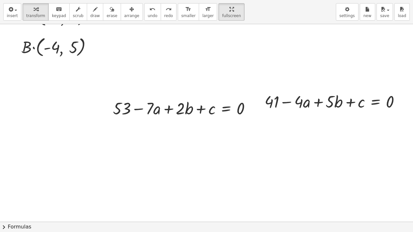
scroll to position [137, 0]
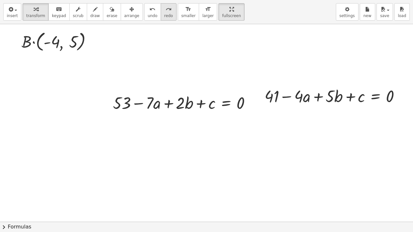
click at [161, 11] on button "redo redo" at bounding box center [169, 11] width 16 height 17
click at [161, 12] on button "redo redo" at bounding box center [169, 11] width 16 height 17
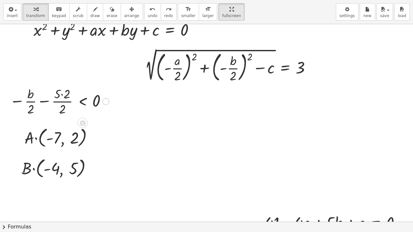
scroll to position [10, 0]
click at [165, 6] on icon "redo" at bounding box center [168, 9] width 6 height 8
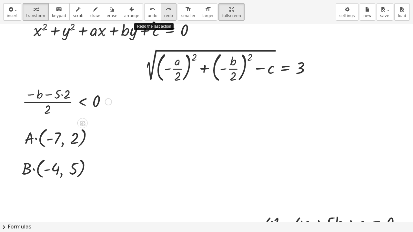
click at [165, 6] on icon "redo" at bounding box center [168, 9] width 6 height 8
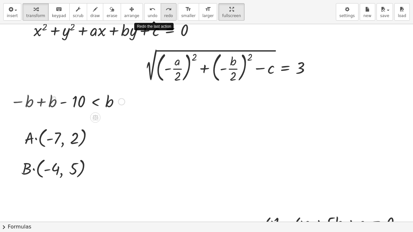
click at [165, 6] on icon "redo" at bounding box center [168, 9] width 6 height 8
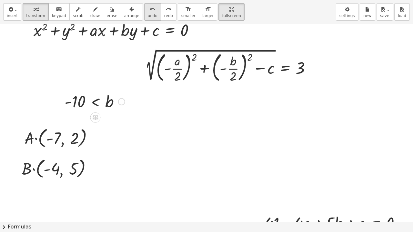
click at [149, 8] on icon "undo" at bounding box center [152, 9] width 6 height 8
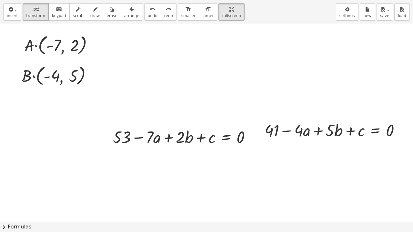
scroll to position [104, 0]
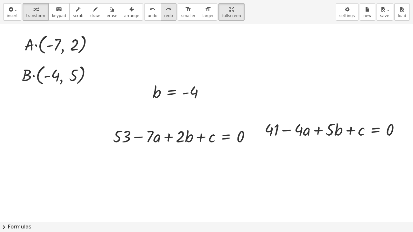
click at [164, 14] on span "redo" at bounding box center [168, 16] width 9 height 5
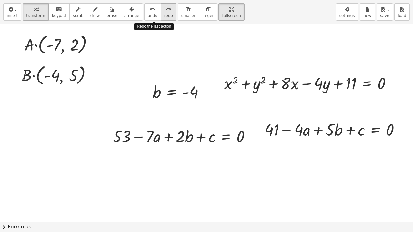
click at [164, 14] on span "redo" at bounding box center [168, 16] width 9 height 5
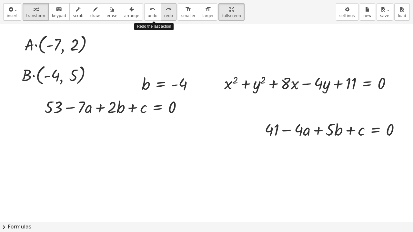
click at [164, 14] on span "redo" at bounding box center [168, 16] width 9 height 5
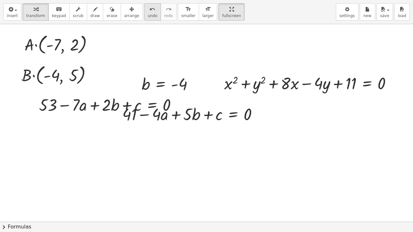
click at [149, 11] on icon "undo" at bounding box center [152, 9] width 6 height 8
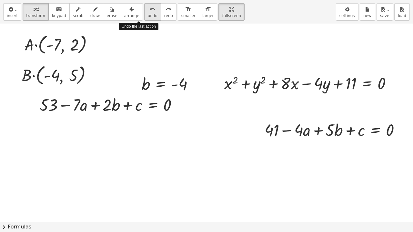
click at [149, 11] on icon "undo" at bounding box center [152, 9] width 6 height 8
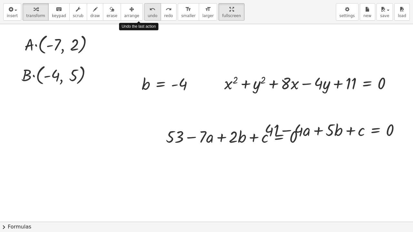
click at [149, 11] on icon "undo" at bounding box center [152, 9] width 6 height 8
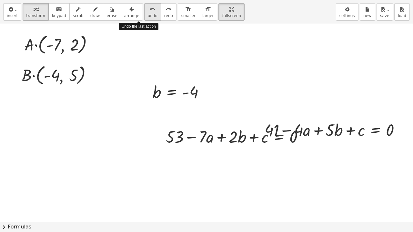
click at [149, 11] on icon "undo" at bounding box center [152, 9] width 6 height 8
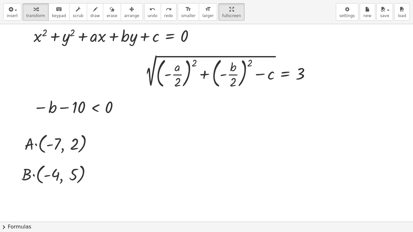
scroll to position [3, 0]
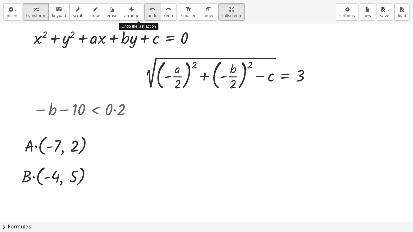
click at [148, 14] on span "undo" at bounding box center [153, 16] width 10 height 5
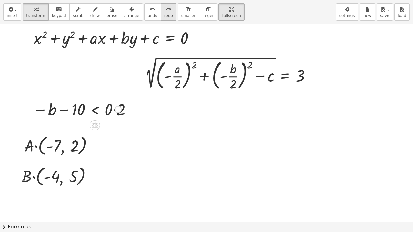
click at [161, 10] on button "redo redo" at bounding box center [169, 11] width 16 height 17
click at [164, 11] on div "redo" at bounding box center [168, 9] width 9 height 8
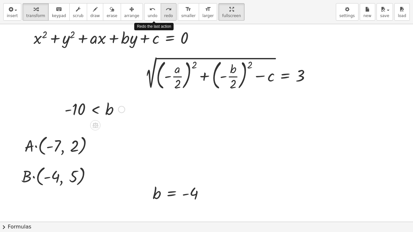
click at [164, 11] on div "redo" at bounding box center [168, 9] width 9 height 8
click at [148, 14] on span "undo" at bounding box center [153, 16] width 10 height 5
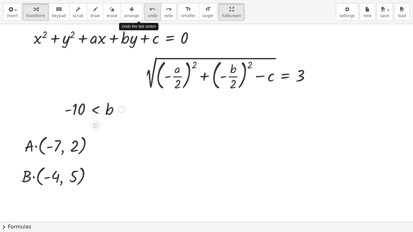
click at [148, 14] on span "undo" at bounding box center [153, 16] width 10 height 5
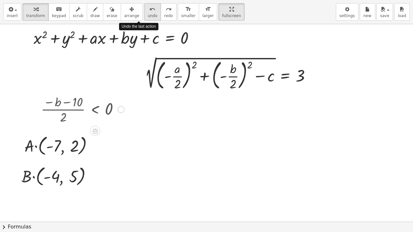
click at [148, 14] on span "undo" at bounding box center [153, 16] width 10 height 5
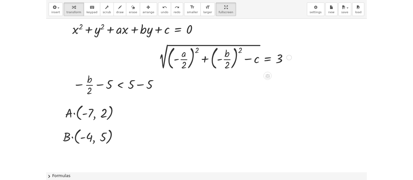
scroll to position [0, 0]
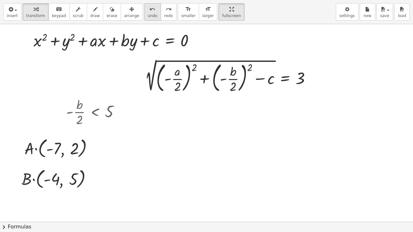
click at [148, 17] on span "undo" at bounding box center [153, 16] width 10 height 5
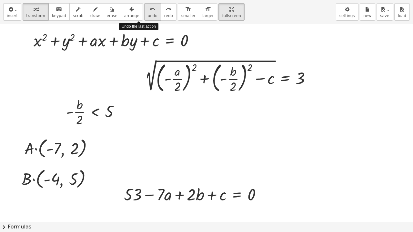
click at [148, 17] on span "undo" at bounding box center [153, 16] width 10 height 5
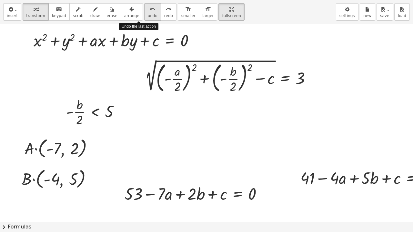
click at [144, 17] on button "undo undo" at bounding box center [152, 11] width 17 height 17
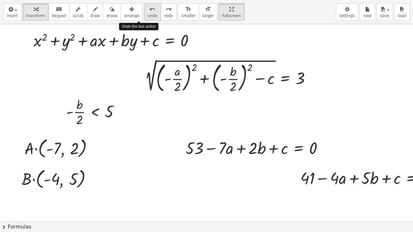
click at [144, 17] on button "undo undo" at bounding box center [152, 11] width 17 height 17
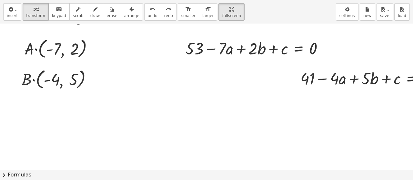
scroll to position [101, 0]
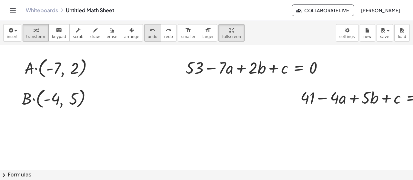
click at [148, 37] on span "undo" at bounding box center [153, 37] width 10 height 5
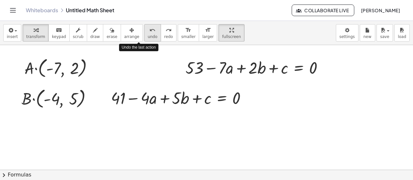
click at [148, 37] on span "undo" at bounding box center [153, 37] width 10 height 5
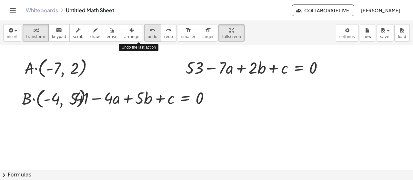
click at [148, 37] on span "undo" at bounding box center [153, 37] width 10 height 5
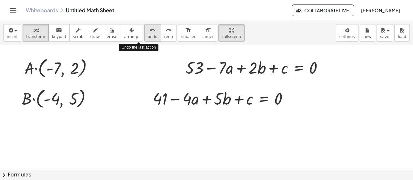
click at [148, 37] on span "undo" at bounding box center [153, 37] width 10 height 5
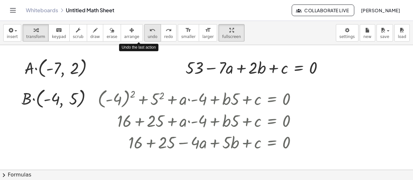
click at [148, 37] on span "undo" at bounding box center [153, 37] width 10 height 5
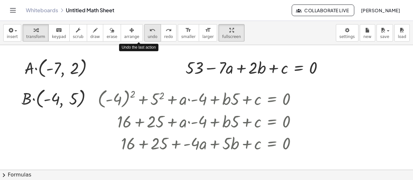
click at [148, 37] on span "undo" at bounding box center [153, 37] width 10 height 5
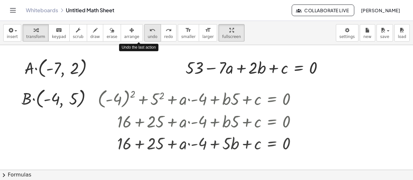
click at [148, 37] on span "undo" at bounding box center [153, 37] width 10 height 5
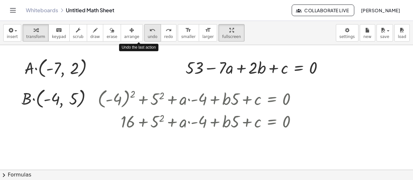
click at [148, 37] on span "undo" at bounding box center [153, 37] width 10 height 5
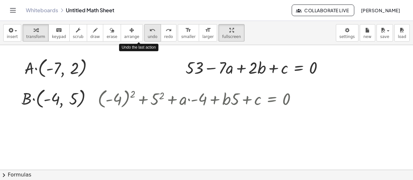
click at [148, 37] on span "undo" at bounding box center [153, 37] width 10 height 5
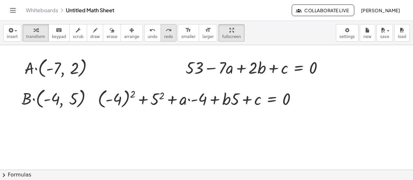
click at [161, 37] on button "redo redo" at bounding box center [169, 32] width 16 height 17
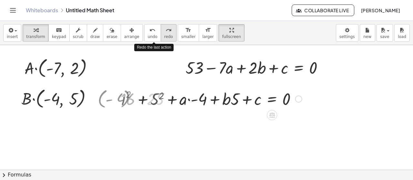
click at [161, 37] on button "redo redo" at bounding box center [169, 32] width 16 height 17
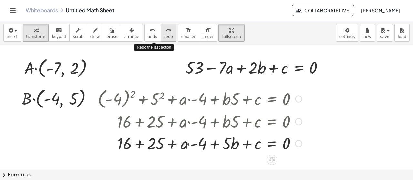
click at [161, 37] on button "redo redo" at bounding box center [169, 32] width 16 height 17
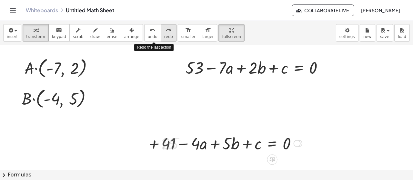
click at [161, 37] on button "redo redo" at bounding box center [169, 32] width 16 height 17
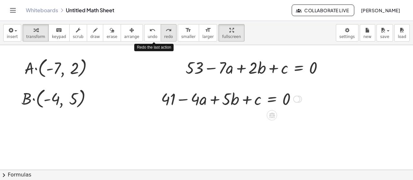
click at [161, 37] on button "redo redo" at bounding box center [169, 32] width 16 height 17
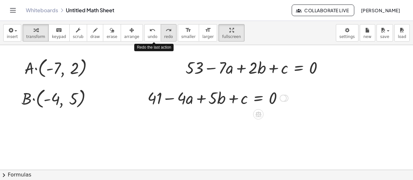
click at [161, 37] on button "redo redo" at bounding box center [169, 32] width 16 height 17
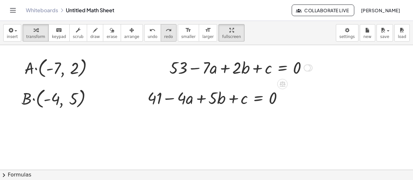
click at [164, 35] on span "redo" at bounding box center [168, 37] width 9 height 5
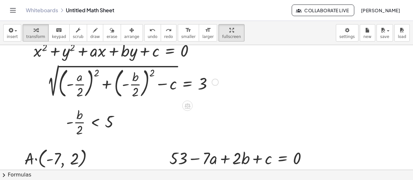
scroll to position [11, 0]
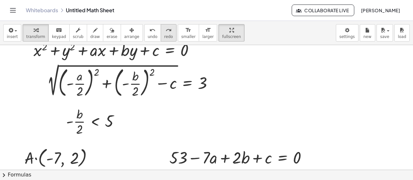
click at [164, 30] on div "redo" at bounding box center [168, 30] width 9 height 8
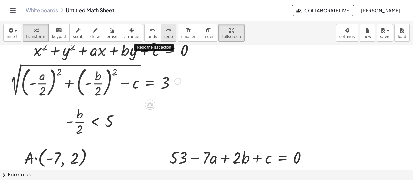
click at [164, 30] on div "redo" at bounding box center [168, 30] width 9 height 8
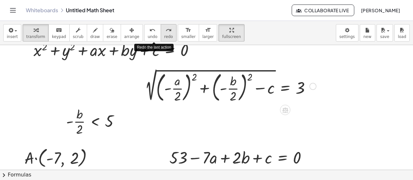
click at [164, 30] on div "redo" at bounding box center [168, 30] width 9 height 8
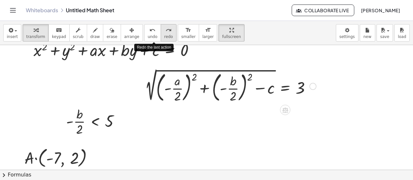
click at [164, 30] on div "redo" at bounding box center [168, 30] width 9 height 8
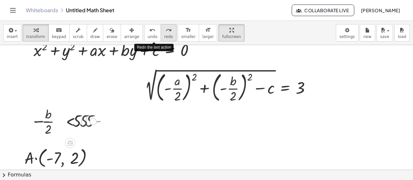
click at [164, 30] on div "redo" at bounding box center [168, 30] width 9 height 8
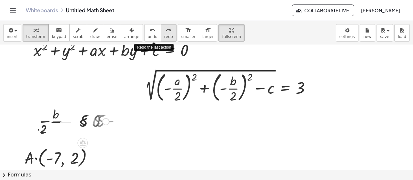
click at [164, 30] on div "redo" at bounding box center [168, 30] width 9 height 8
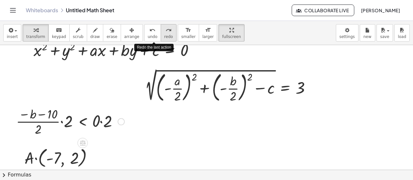
click at [164, 30] on div "redo" at bounding box center [168, 30] width 9 height 8
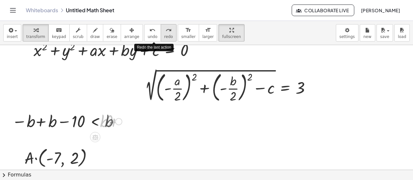
click at [164, 30] on div "redo" at bounding box center [168, 30] width 9 height 8
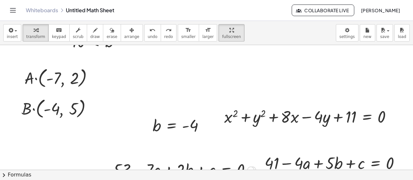
scroll to position [91, 0]
click at [161, 35] on button "redo redo" at bounding box center [169, 32] width 16 height 17
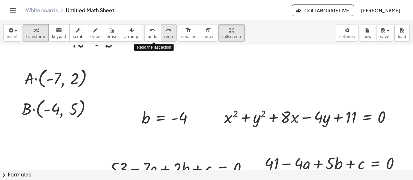
click at [161, 35] on button "redo redo" at bounding box center [169, 32] width 16 height 17
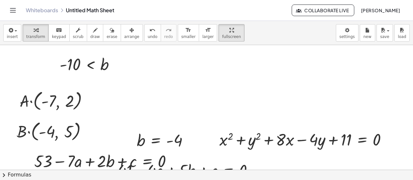
scroll to position [66, 10]
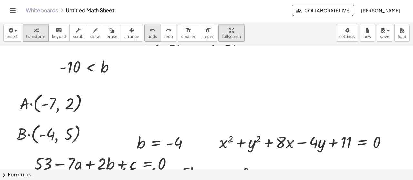
click at [148, 38] on span "undo" at bounding box center [153, 37] width 10 height 5
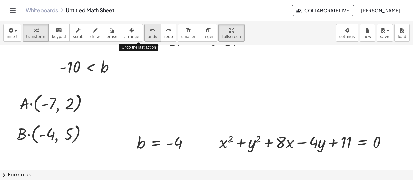
click at [148, 38] on span "undo" at bounding box center [153, 37] width 10 height 5
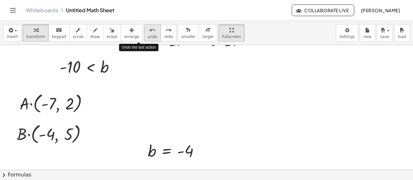
click at [148, 38] on span "undo" at bounding box center [153, 37] width 10 height 5
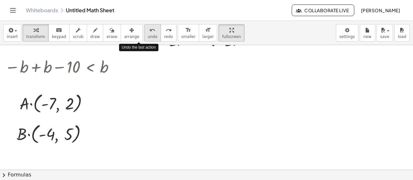
click at [148, 38] on span "undo" at bounding box center [153, 37] width 10 height 5
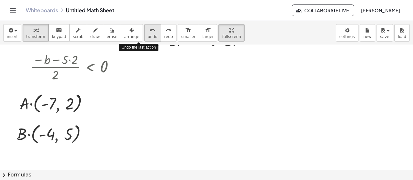
click at [148, 38] on span "undo" at bounding box center [153, 37] width 10 height 5
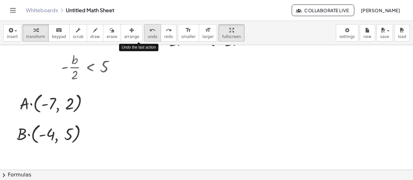
click at [148, 38] on span "undo" at bounding box center [153, 37] width 10 height 5
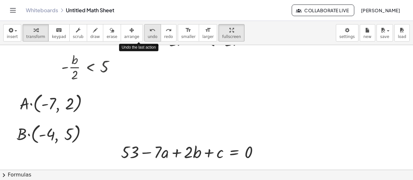
click at [148, 38] on span "undo" at bounding box center [153, 37] width 10 height 5
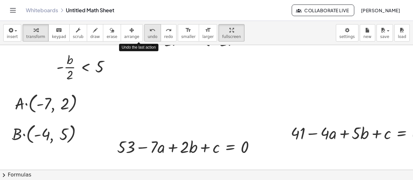
click at [148, 38] on span "undo" at bounding box center [153, 37] width 10 height 5
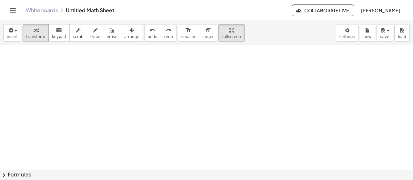
scroll to position [219, 31]
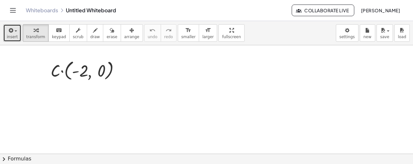
click at [8, 41] on button "insert" at bounding box center [12, 32] width 18 height 17
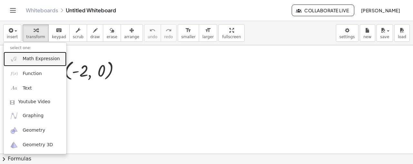
click at [20, 61] on link "Math Expression" at bounding box center [35, 59] width 63 height 15
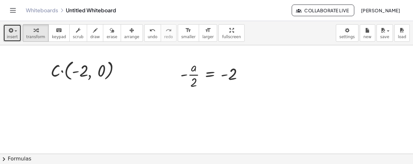
click at [11, 34] on icon "button" at bounding box center [10, 30] width 6 height 8
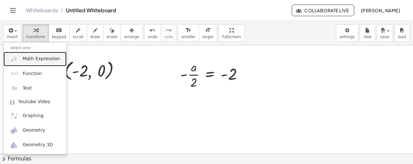
click at [34, 60] on span "Math Expression" at bounding box center [41, 58] width 37 height 6
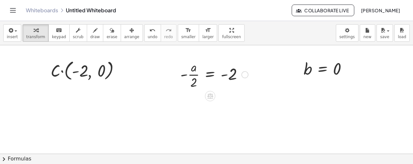
click at [184, 75] on div at bounding box center [214, 74] width 74 height 32
drag, startPoint x: 184, startPoint y: 75, endPoint x: 226, endPoint y: 75, distance: 41.6
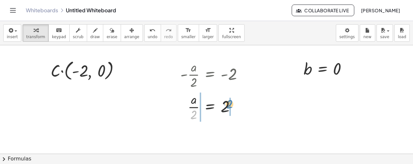
drag, startPoint x: 193, startPoint y: 114, endPoint x: 229, endPoint y: 104, distance: 37.7
click at [229, 104] on div at bounding box center [214, 106] width 74 height 32
click at [190, 107] on div at bounding box center [214, 106] width 85 height 32
drag, startPoint x: 194, startPoint y: 99, endPoint x: 193, endPoint y: 118, distance: 18.7
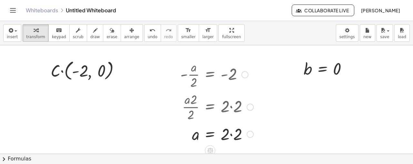
click at [233, 134] on div at bounding box center [216, 133] width 79 height 22
click at [17, 32] on button "insert" at bounding box center [12, 32] width 18 height 17
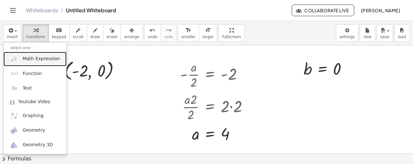
click at [55, 60] on span "Math Expression" at bounding box center [41, 58] width 37 height 6
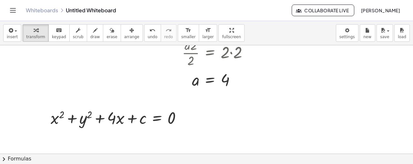
scroll to position [54, 0]
click at [132, 160] on button "chevron_right Formulas" at bounding box center [206, 158] width 413 height 10
click at [0, 0] on div "Quadratic Formula + · a · x 2 + · b · x + c = 0 ⇔ x = · ( − b ± 2 √ ( + b 2 − ·…" at bounding box center [0, 0] width 0 height 0
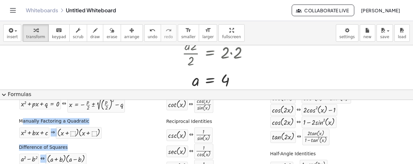
click at [4, 94] on span "expand_more" at bounding box center [4, 95] width 8 height 8
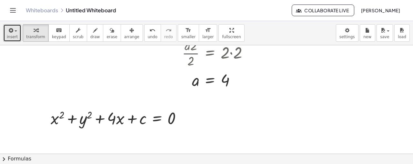
click at [13, 35] on span "insert" at bounding box center [12, 37] width 11 height 5
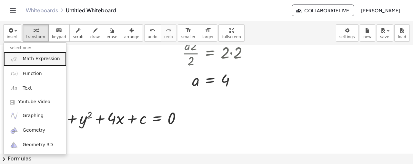
click at [29, 57] on span "Math Expression" at bounding box center [41, 58] width 37 height 6
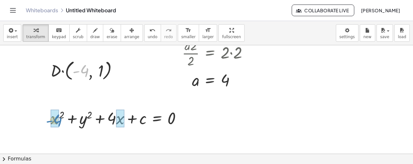
drag, startPoint x: 84, startPoint y: 72, endPoint x: 59, endPoint y: 122, distance: 55.0
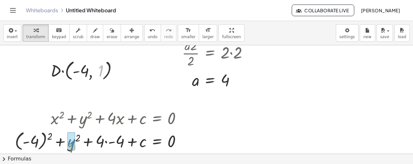
drag, startPoint x: 102, startPoint y: 73, endPoint x: 73, endPoint y: 148, distance: 81.2
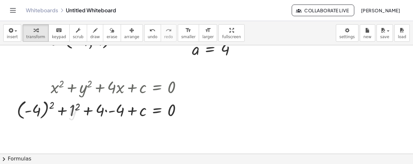
scroll to position [86, 0]
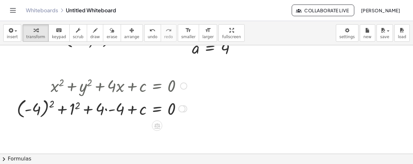
click at [53, 101] on div at bounding box center [102, 108] width 176 height 24
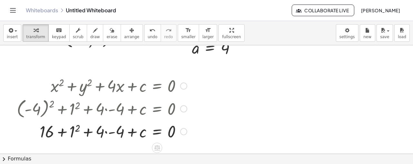
click at [105, 132] on div at bounding box center [102, 131] width 176 height 22
click at [69, 132] on div at bounding box center [102, 131] width 176 height 22
click at [83, 127] on div at bounding box center [102, 131] width 176 height 22
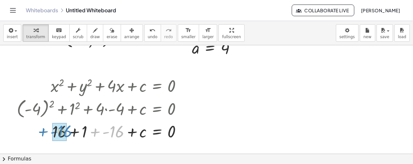
drag, startPoint x: 108, startPoint y: 132, endPoint x: 55, endPoint y: 131, distance: 52.3
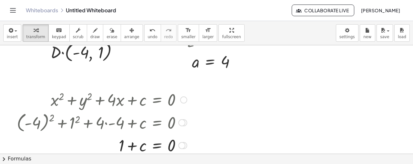
scroll to position [75, 0]
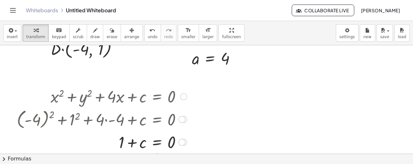
click at [183, 94] on div at bounding box center [183, 96] width 7 height 7
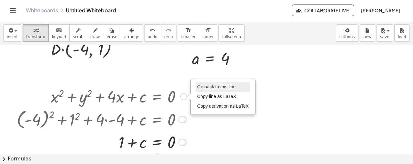
click at [206, 87] on span "Go back to this line" at bounding box center [216, 86] width 38 height 5
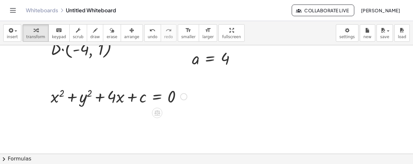
click at [185, 98] on div "Go back to this line Copy line as LaTeX Copy derivation as LaTeX" at bounding box center [183, 96] width 7 height 7
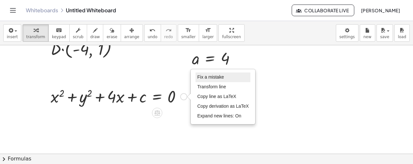
click at [221, 74] on span "Fix a mistake" at bounding box center [210, 76] width 26 height 5
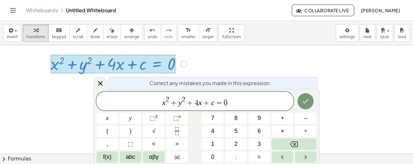
scroll to position [108, 0]
click at [215, 102] on span "=" at bounding box center [218, 103] width 9 height 8
click at [306, 99] on icon "Done" at bounding box center [306, 101] width 8 height 8
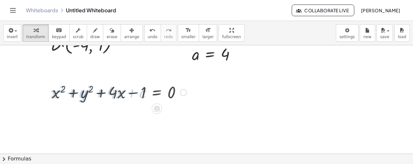
scroll to position [75, 0]
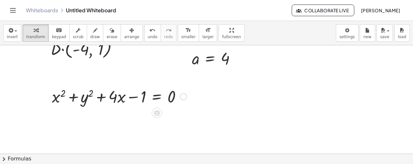
click at [185, 95] on div "Fix a mistake Transform line Copy line as LaTeX Copy derivation as LaTeX Expand…" at bounding box center [183, 96] width 7 height 7
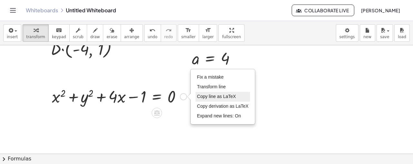
click at [211, 99] on li "Copy line as LaTeX" at bounding box center [222, 97] width 55 height 10
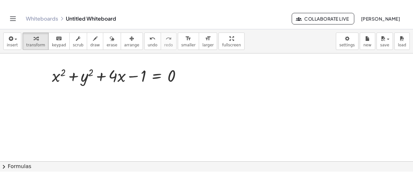
scroll to position [107, 0]
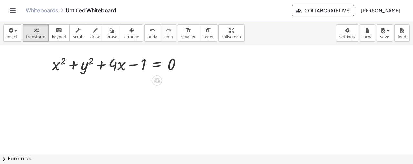
drag, startPoint x: 182, startPoint y: 65, endPoint x: 159, endPoint y: 88, distance: 32.9
click at [159, 88] on div at bounding box center [206, 101] width 413 height 326
click at [182, 64] on div "Copied done" at bounding box center [183, 64] width 7 height 7
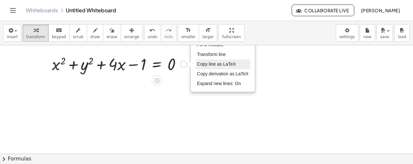
click at [208, 64] on span "Copy line as LaTeX" at bounding box center [216, 63] width 39 height 5
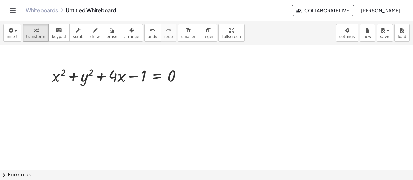
scroll to position [0, 0]
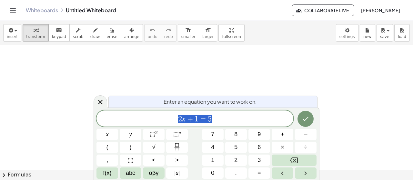
click at [176, 121] on span "2 x + 1 = 5" at bounding box center [194, 119] width 197 height 9
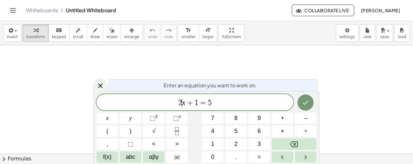
click at [214, 105] on span "2 ​ x + 1 = 5" at bounding box center [194, 102] width 197 height 9
drag, startPoint x: 214, startPoint y: 105, endPoint x: 133, endPoint y: 110, distance: 81.4
click at [133, 110] on div "****** 2 x + 1 = 5 ​" at bounding box center [194, 102] width 197 height 16
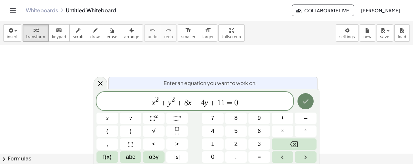
click at [306, 104] on icon "Done" at bounding box center [306, 101] width 8 height 8
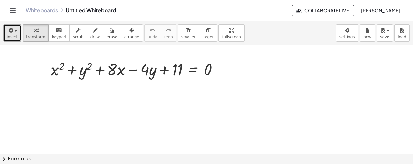
click at [15, 29] on div "button" at bounding box center [12, 30] width 11 height 8
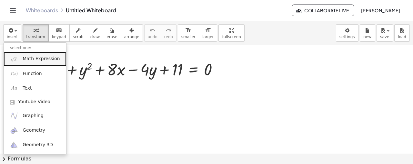
click at [36, 55] on link "Math Expression" at bounding box center [35, 59] width 63 height 15
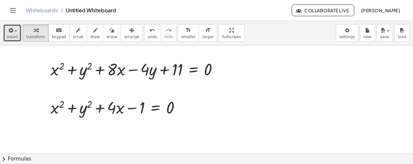
click at [10, 32] on icon "button" at bounding box center [10, 30] width 6 height 8
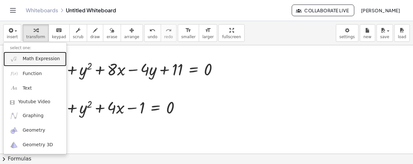
click at [35, 63] on link "Math Expression" at bounding box center [35, 59] width 63 height 15
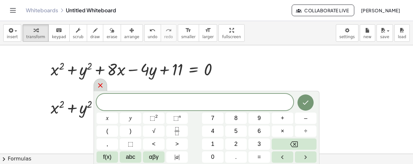
click at [105, 89] on div at bounding box center [101, 84] width 14 height 13
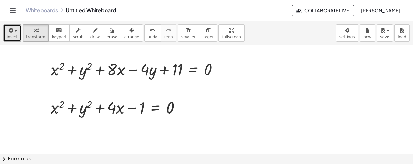
click at [10, 28] on icon "button" at bounding box center [10, 30] width 6 height 8
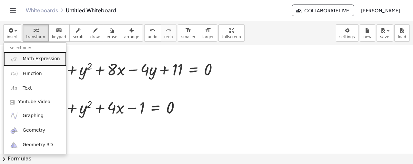
click at [29, 53] on link "Math Expression" at bounding box center [35, 59] width 63 height 15
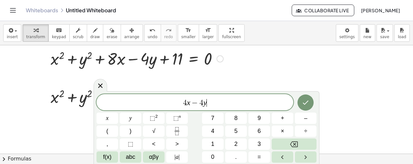
scroll to position [21, 0]
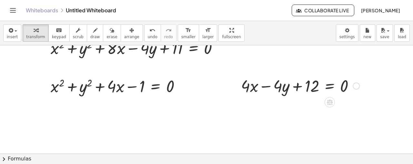
click at [358, 86] on div at bounding box center [356, 85] width 7 height 7
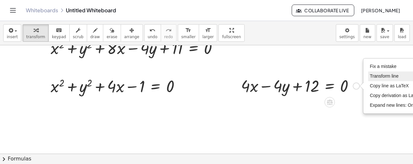
click at [375, 72] on li "Transform line" at bounding box center [395, 76] width 55 height 10
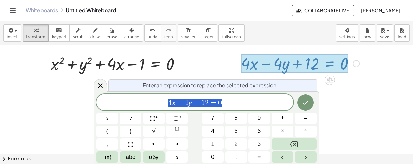
scroll to position [44, 0]
click at [188, 101] on var "y" at bounding box center [188, 102] width 4 height 8
drag, startPoint x: 199, startPoint y: 100, endPoint x: 206, endPoint y: 100, distance: 7.8
click at [305, 101] on icon "Done" at bounding box center [306, 102] width 8 height 8
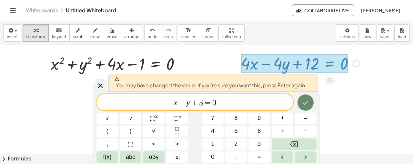
click at [306, 100] on icon "Done" at bounding box center [306, 102] width 8 height 8
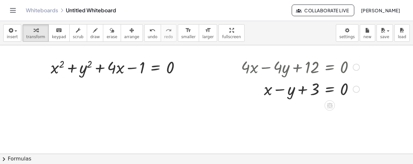
scroll to position [54, 0]
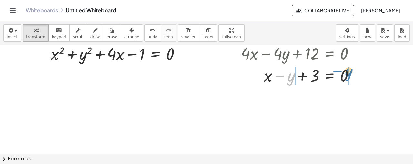
drag, startPoint x: 288, startPoint y: 78, endPoint x: 346, endPoint y: 73, distance: 58.0
click at [346, 73] on div at bounding box center [300, 75] width 125 height 22
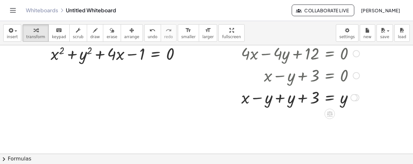
click at [278, 94] on div at bounding box center [300, 97] width 125 height 22
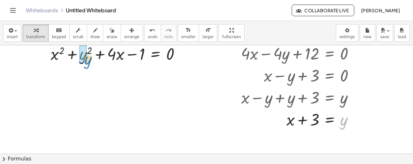
drag, startPoint x: 91, startPoint y: 81, endPoint x: 85, endPoint y: 60, distance: 21.8
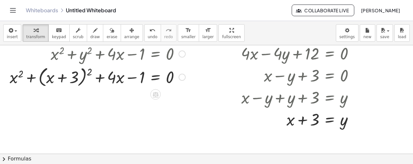
drag, startPoint x: 85, startPoint y: 60, endPoint x: 58, endPoint y: 105, distance: 52.3
click at [59, 105] on div at bounding box center [206, 100] width 413 height 217
click at [88, 72] on div at bounding box center [97, 76] width 182 height 25
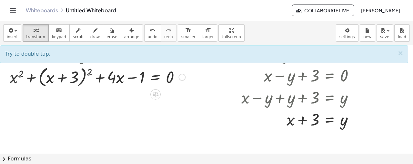
click at [89, 70] on div at bounding box center [97, 76] width 182 height 25
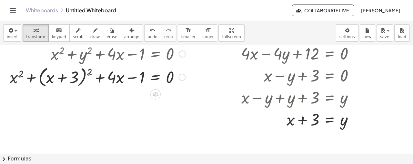
click at [89, 70] on div at bounding box center [97, 76] width 182 height 25
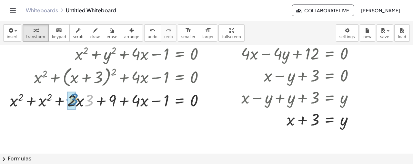
drag, startPoint x: 86, startPoint y: 102, endPoint x: 71, endPoint y: 101, distance: 15.2
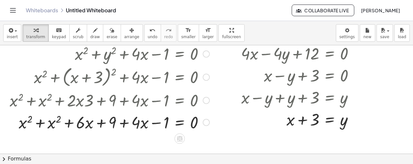
click at [39, 123] on div at bounding box center [109, 121] width 206 height 22
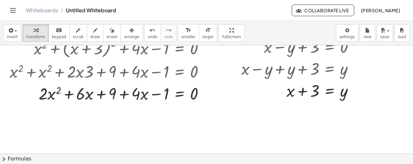
scroll to position [86, 0]
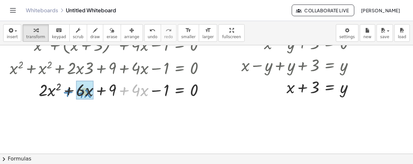
drag, startPoint x: 122, startPoint y: 90, endPoint x: 67, endPoint y: 92, distance: 55.2
click at [67, 92] on div at bounding box center [109, 89] width 206 height 22
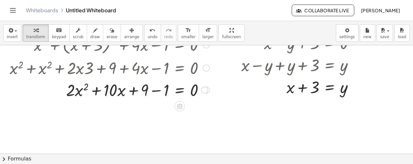
click at [153, 91] on div at bounding box center [109, 89] width 206 height 22
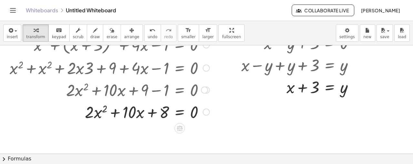
click at [209, 111] on div at bounding box center [206, 111] width 7 height 7
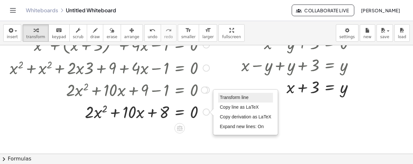
click at [221, 100] on li "Transform line" at bounding box center [245, 98] width 55 height 10
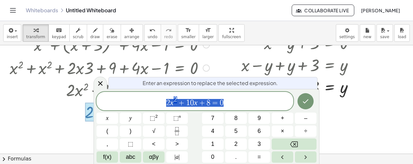
click at [224, 100] on span "2 x 2 + 1 0 x + 8 = 0" at bounding box center [194, 101] width 197 height 12
click at [219, 102] on span "2 x 2 + 1 0 x + 8 = ​ 0" at bounding box center [194, 101] width 197 height 12
click at [304, 95] on button "Done" at bounding box center [305, 101] width 16 height 16
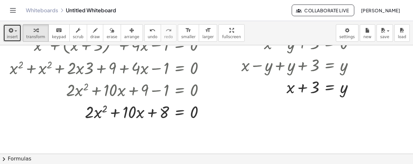
click at [12, 33] on icon "button" at bounding box center [10, 30] width 6 height 8
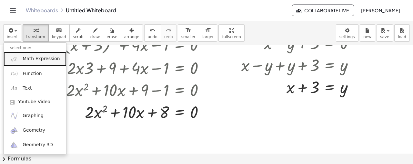
click at [39, 63] on link "Math Expression" at bounding box center [35, 59] width 63 height 15
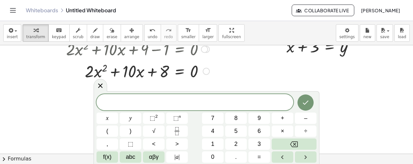
scroll to position [130, 0]
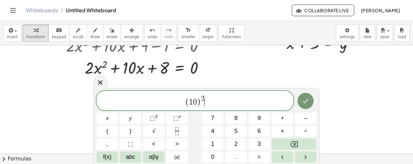
click at [209, 102] on span "( 1 0 ) 2 ​" at bounding box center [194, 101] width 197 height 13
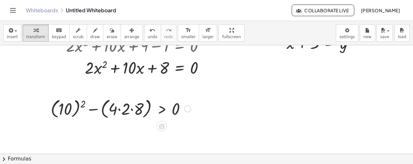
click at [118, 108] on div at bounding box center [120, 108] width 147 height 25
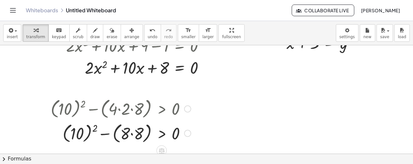
click at [130, 135] on div at bounding box center [120, 132] width 147 height 25
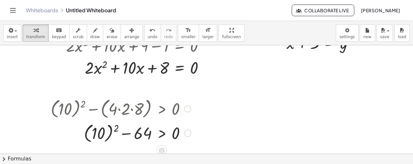
click at [116, 128] on div at bounding box center [120, 132] width 147 height 24
click at [124, 136] on div at bounding box center [120, 132] width 147 height 22
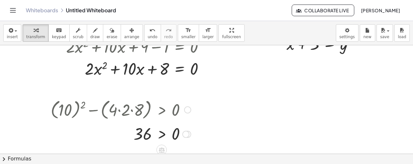
scroll to position [140, 0]
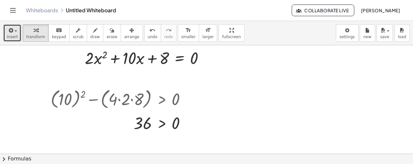
click at [7, 40] on button "insert" at bounding box center [12, 32] width 18 height 17
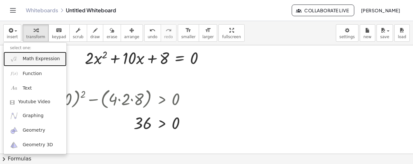
click at [27, 63] on link "Math Expression" at bounding box center [35, 59] width 63 height 15
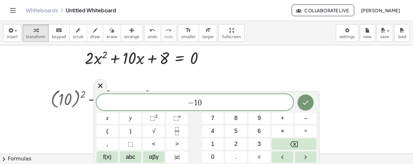
drag, startPoint x: 246, startPoint y: 48, endPoint x: 106, endPoint y: 163, distance: 180.9
click at [106, 163] on div "− 1 0 x y ⬚ 2 ⬚ n 7 8 9 + – ( ) √ 4 5 6 × ÷ , ⬚ < > 1 2 3 f(x) abc αβγ | a | 0 …" at bounding box center [207, 127] width 226 height 73
click at [107, 160] on span "f(x)" at bounding box center [107, 156] width 8 height 9
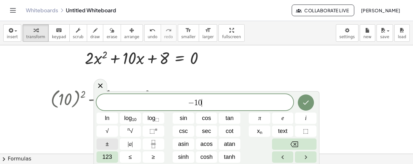
click at [108, 145] on span "±" at bounding box center [106, 143] width 3 height 9
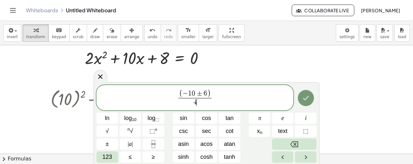
click at [219, 92] on span "( − 1 0 ± 6 ) 4 ​ ​" at bounding box center [194, 98] width 197 height 18
click at [303, 96] on icon "Done" at bounding box center [306, 98] width 8 height 8
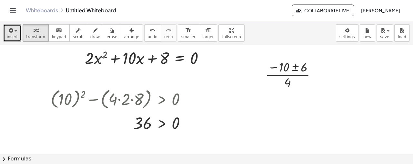
click at [5, 33] on button "insert" at bounding box center [12, 32] width 18 height 17
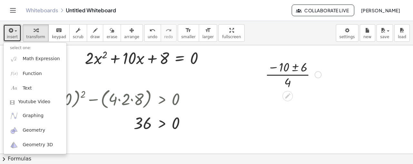
click at [298, 69] on div at bounding box center [293, 74] width 63 height 32
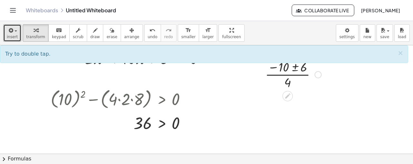
click at [296, 68] on div at bounding box center [293, 74] width 63 height 32
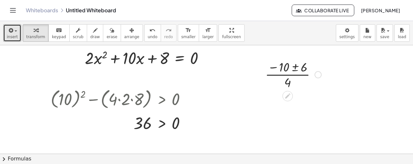
click at [296, 68] on div at bounding box center [293, 74] width 63 height 32
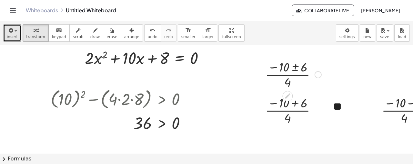
click at [318, 75] on div at bounding box center [317, 74] width 7 height 7
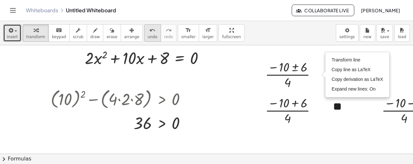
click at [144, 39] on button "undo undo" at bounding box center [152, 32] width 17 height 17
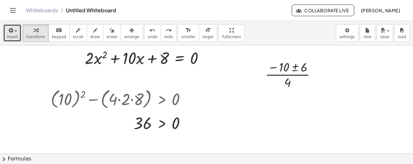
click at [17, 33] on button "insert" at bounding box center [12, 32] width 18 height 17
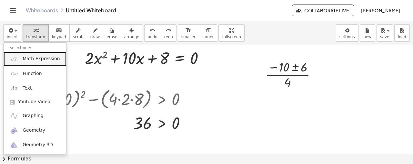
click at [22, 58] on link "Math Expression" at bounding box center [35, 59] width 63 height 15
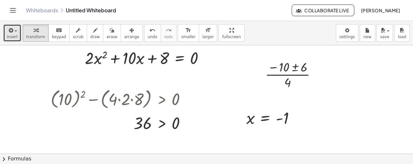
click at [14, 38] on span "insert" at bounding box center [12, 37] width 11 height 5
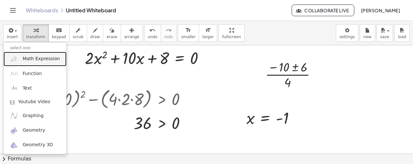
click at [20, 56] on link "Math Expression" at bounding box center [35, 59] width 63 height 15
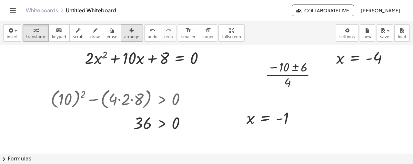
click at [124, 28] on div "button" at bounding box center [131, 30] width 15 height 8
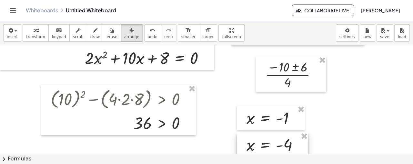
drag, startPoint x: 364, startPoint y: 58, endPoint x: 274, endPoint y: 142, distance: 123.7
click at [274, 142] on div at bounding box center [272, 144] width 71 height 25
click at [29, 43] on div "insert select one: Math Expression Function Text Youtube Video Graphing Geometr…" at bounding box center [206, 33] width 413 height 24
click at [32, 39] on button "transform" at bounding box center [36, 32] width 26 height 17
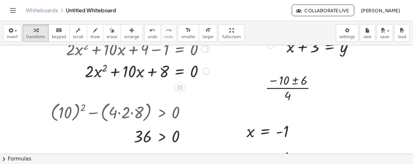
scroll to position [129, 0]
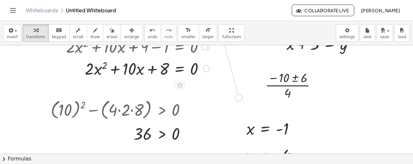
drag, startPoint x: 205, startPoint y: 55, endPoint x: 239, endPoint y: 175, distance: 125.0
click at [239, 164] on html "Graspable Math Activities Whiteboards Classes Account v1.28.4 | Privacy policy …" at bounding box center [206, 82] width 413 height 164
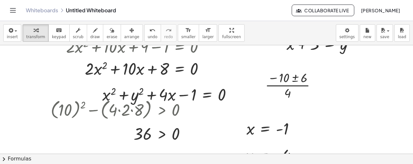
click at [129, 30] on icon "button" at bounding box center [131, 30] width 5 height 8
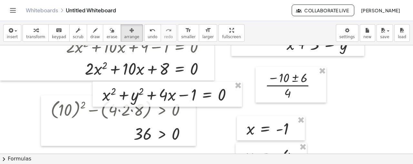
drag, startPoint x: 199, startPoint y: 108, endPoint x: 251, endPoint y: 99, distance: 52.8
click at [251, 99] on div at bounding box center [206, 79] width 413 height 326
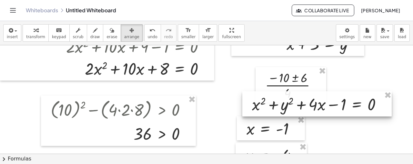
drag, startPoint x: 202, startPoint y: 91, endPoint x: 352, endPoint y: 100, distance: 150.0
click at [352, 100] on div at bounding box center [316, 103] width 149 height 25
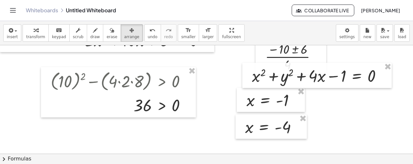
scroll to position [161, 0]
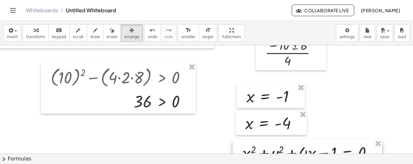
drag, startPoint x: 321, startPoint y: 64, endPoint x: 312, endPoint y: 145, distance: 81.2
click at [312, 145] on div at bounding box center [307, 151] width 149 height 25
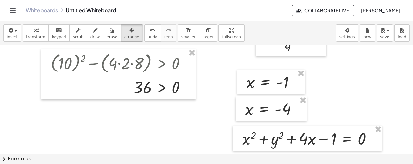
scroll to position [183, 0]
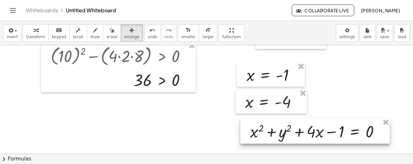
drag, startPoint x: 246, startPoint y: 125, endPoint x: 254, endPoint y: 125, distance: 7.7
click at [254, 125] on div at bounding box center [314, 130] width 149 height 25
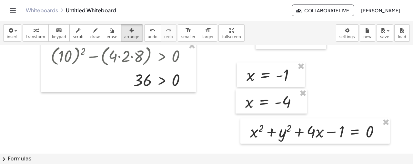
click at [39, 43] on div "insert select one: Math Expression Function Text Youtube Video Graphing Geometr…" at bounding box center [206, 33] width 413 height 24
click at [39, 35] on span "transform" at bounding box center [35, 37] width 19 height 5
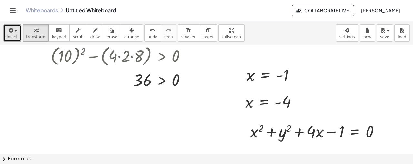
click at [15, 32] on div "button" at bounding box center [12, 30] width 11 height 8
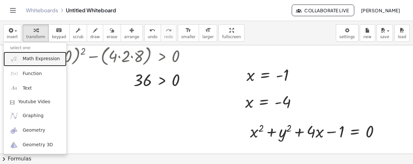
click at [29, 56] on span "Math Expression" at bounding box center [41, 58] width 37 height 6
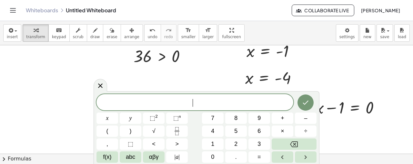
scroll to position [206, 0]
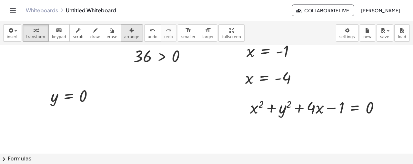
drag, startPoint x: 215, startPoint y: 55, endPoint x: 117, endPoint y: 33, distance: 100.6
click at [124, 32] on div "button" at bounding box center [131, 30] width 15 height 8
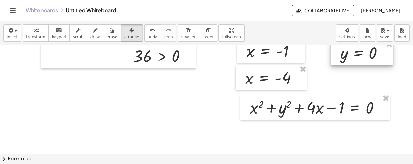
drag, startPoint x: 68, startPoint y: 95, endPoint x: 358, endPoint y: 53, distance: 293.5
click at [358, 53] on div at bounding box center [362, 52] width 62 height 25
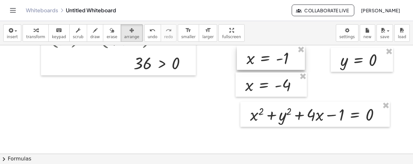
scroll to position [195, 0]
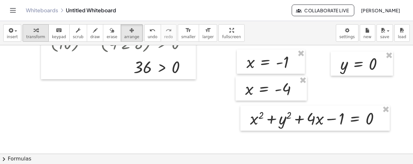
click at [42, 39] on button "transform" at bounding box center [36, 32] width 26 height 17
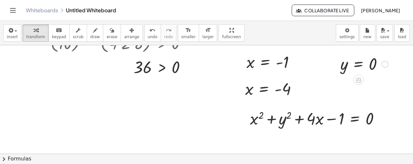
click at [382, 64] on div at bounding box center [384, 63] width 7 height 7
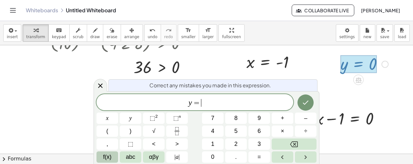
click at [104, 154] on span "f(x)" at bounding box center [107, 156] width 8 height 9
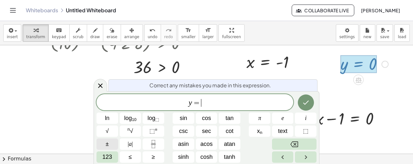
click at [112, 143] on button "±" at bounding box center [107, 143] width 22 height 11
click at [106, 159] on span "123" at bounding box center [107, 156] width 10 height 9
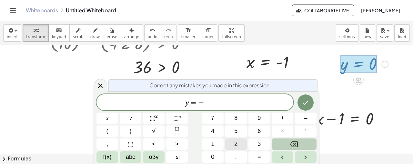
click at [232, 142] on button "2" at bounding box center [236, 143] width 22 height 11
click at [118, 112] on div at bounding box center [107, 117] width 22 height 11
click at [304, 103] on icon "Done" at bounding box center [306, 102] width 8 height 8
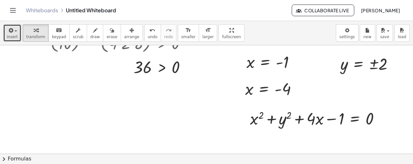
click at [7, 35] on span "insert" at bounding box center [12, 37] width 11 height 5
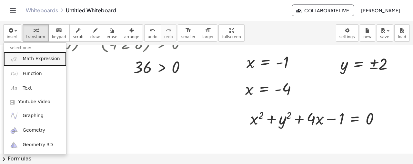
click at [49, 60] on span "Math Expression" at bounding box center [41, 58] width 37 height 6
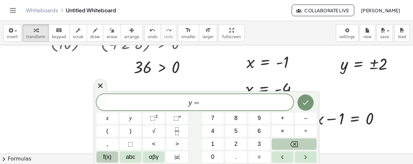
click at [115, 155] on button "f(x)" at bounding box center [107, 156] width 22 height 11
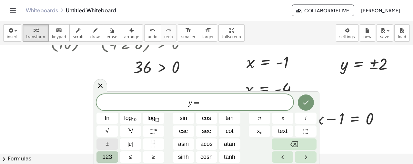
click at [106, 147] on span "±" at bounding box center [106, 143] width 3 height 9
click at [309, 104] on icon "Done" at bounding box center [306, 102] width 8 height 8
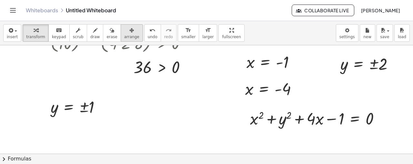
click at [128, 31] on button "arrange" at bounding box center [132, 32] width 22 height 17
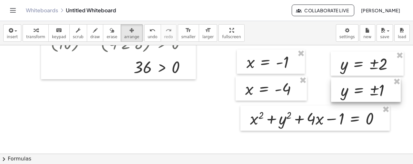
drag, startPoint x: 68, startPoint y: 109, endPoint x: 349, endPoint y: 92, distance: 281.8
click at [349, 92] on div at bounding box center [366, 89] width 70 height 25
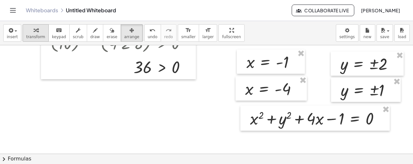
click at [40, 35] on span "transform" at bounding box center [35, 37] width 19 height 5
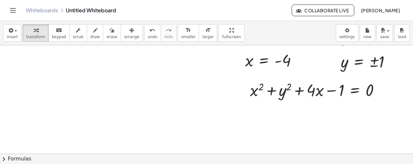
scroll to position [228, 0]
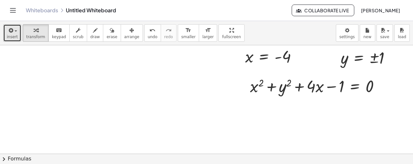
click at [8, 35] on span "insert" at bounding box center [12, 37] width 11 height 5
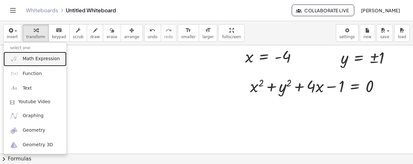
click at [49, 58] on span "Math Expression" at bounding box center [41, 58] width 37 height 6
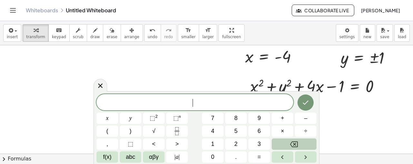
scroll to position [239, 0]
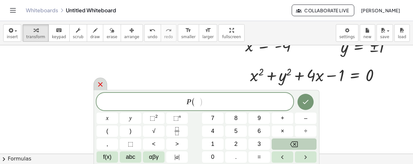
click at [103, 85] on icon at bounding box center [100, 84] width 8 height 8
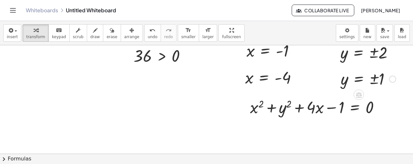
scroll to position [206, 0]
click at [393, 78] on div at bounding box center [392, 78] width 7 height 7
click at [407, 60] on span "Fix a mistake" at bounding box center [419, 59] width 26 height 5
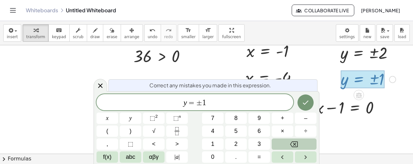
click at [199, 104] on span "±" at bounding box center [199, 103] width 6 height 8
click at [304, 101] on icon "Done" at bounding box center [306, 102] width 8 height 8
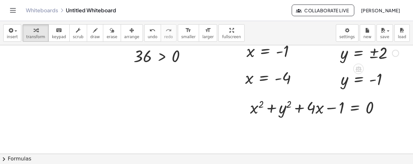
click at [396, 53] on div "Fix a mistake Transform line Copy line as LaTeX Copy derivation as LaTeX Expand…" at bounding box center [395, 52] width 7 height 7
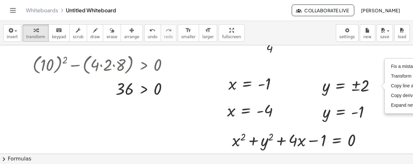
scroll to position [163, 18]
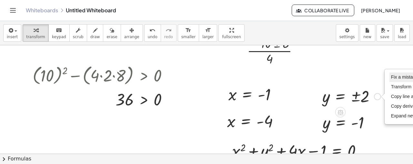
click at [397, 78] on span "Fix a mistake" at bounding box center [404, 76] width 26 height 5
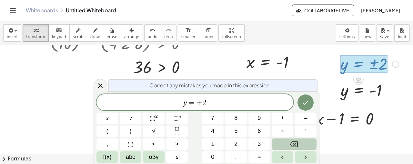
scroll to position [196, 0]
click at [200, 100] on span "±" at bounding box center [199, 103] width 6 height 8
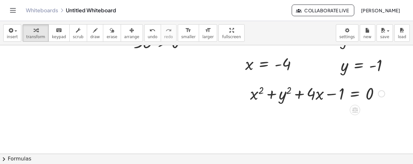
scroll to position [239, 0]
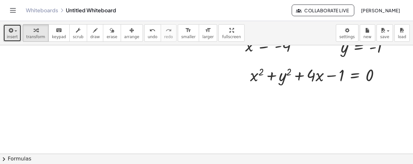
click at [12, 30] on icon "button" at bounding box center [10, 30] width 6 height 8
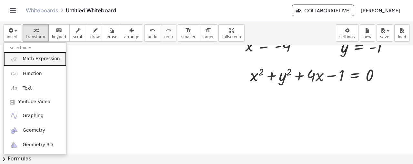
click at [18, 57] on img at bounding box center [14, 59] width 8 height 8
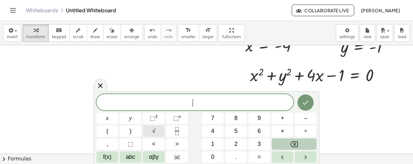
click at [152, 130] on span "√" at bounding box center [153, 130] width 3 height 9
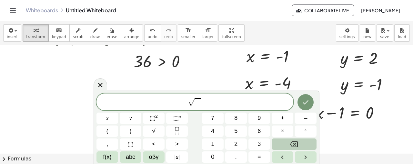
scroll to position [206, 0]
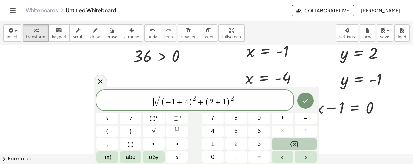
click at [148, 101] on span "​ √ ( − 1 + 4 ) 2 + ( 2 + 1 ) 2" at bounding box center [194, 101] width 197 height 14
click at [148, 101] on span "​ = √ ( − 1 + 4 ) 2 + ( 2 + 1 ) 2" at bounding box center [194, 101] width 197 height 14
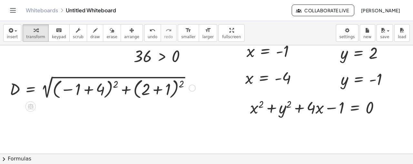
click at [88, 93] on div at bounding box center [102, 87] width 192 height 27
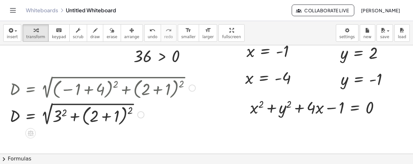
click at [103, 116] on div at bounding box center [102, 113] width 192 height 27
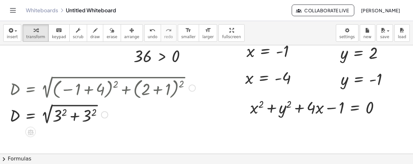
click at [95, 115] on div at bounding box center [102, 114] width 192 height 24
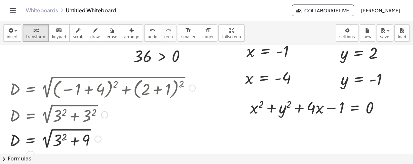
click at [65, 137] on div at bounding box center [102, 138] width 192 height 24
click at [75, 140] on div at bounding box center [102, 138] width 192 height 24
click at [44, 142] on div at bounding box center [102, 138] width 192 height 24
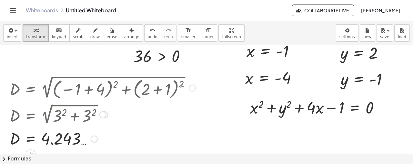
click at [92, 136] on div at bounding box center [94, 138] width 7 height 7
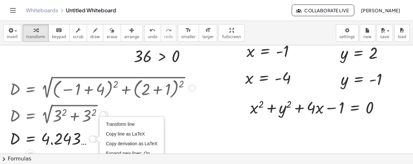
click at [101, 114] on div at bounding box center [102, 114] width 7 height 7
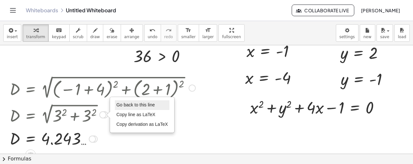
click at [122, 105] on span "Go back to this line" at bounding box center [135, 104] width 38 height 5
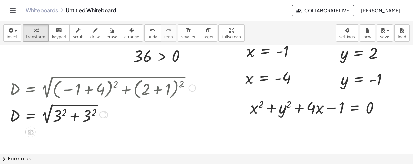
click at [65, 110] on div at bounding box center [102, 114] width 192 height 24
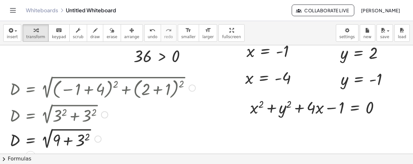
click at [87, 140] on div at bounding box center [102, 138] width 192 height 24
click at [67, 138] on div at bounding box center [102, 138] width 192 height 24
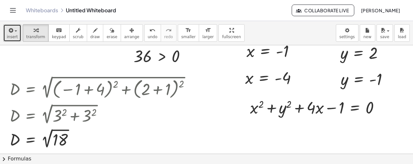
click at [7, 31] on icon "button" at bounding box center [10, 30] width 6 height 8
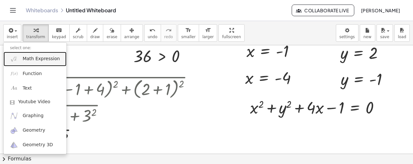
click at [33, 58] on span "Math Expression" at bounding box center [41, 58] width 37 height 6
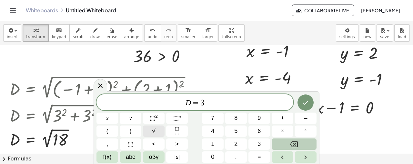
click at [154, 133] on span "√" at bounding box center [153, 130] width 3 height 9
click at [301, 102] on button "Done" at bounding box center [305, 102] width 16 height 16
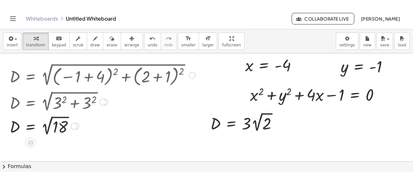
scroll to position [228, 0]
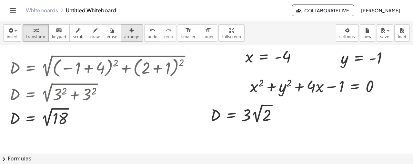
click at [121, 39] on button "arrange" at bounding box center [132, 32] width 22 height 17
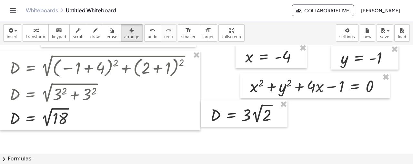
click at [250, 135] on div at bounding box center [206, 34] width 413 height 434
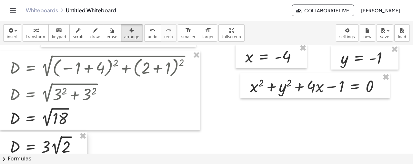
drag, startPoint x: 237, startPoint y: 119, endPoint x: 37, endPoint y: 151, distance: 203.1
click at [37, 151] on div at bounding box center [43, 145] width 87 height 27
click at [31, 35] on span "transform" at bounding box center [35, 37] width 19 height 5
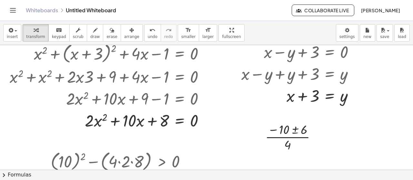
scroll to position [0, 0]
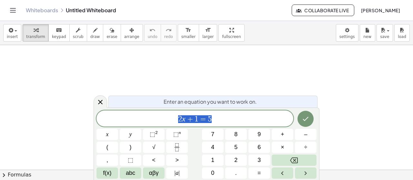
click at [98, 103] on icon at bounding box center [100, 102] width 8 height 8
